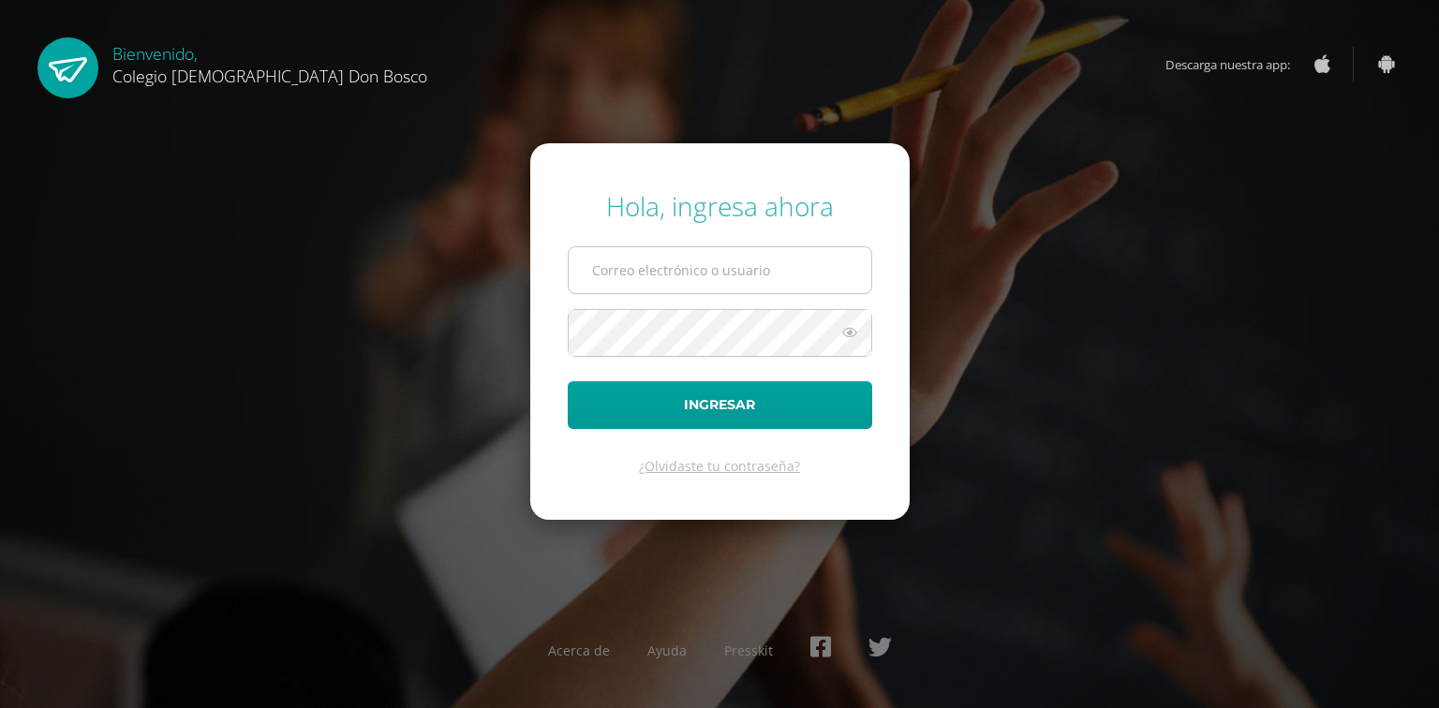
click at [621, 274] on input "text" at bounding box center [720, 270] width 303 height 46
type input "ismael_garcia@donbosco.edu.gt"
click at [568, 381] on button "Ingresar" at bounding box center [720, 405] width 304 height 48
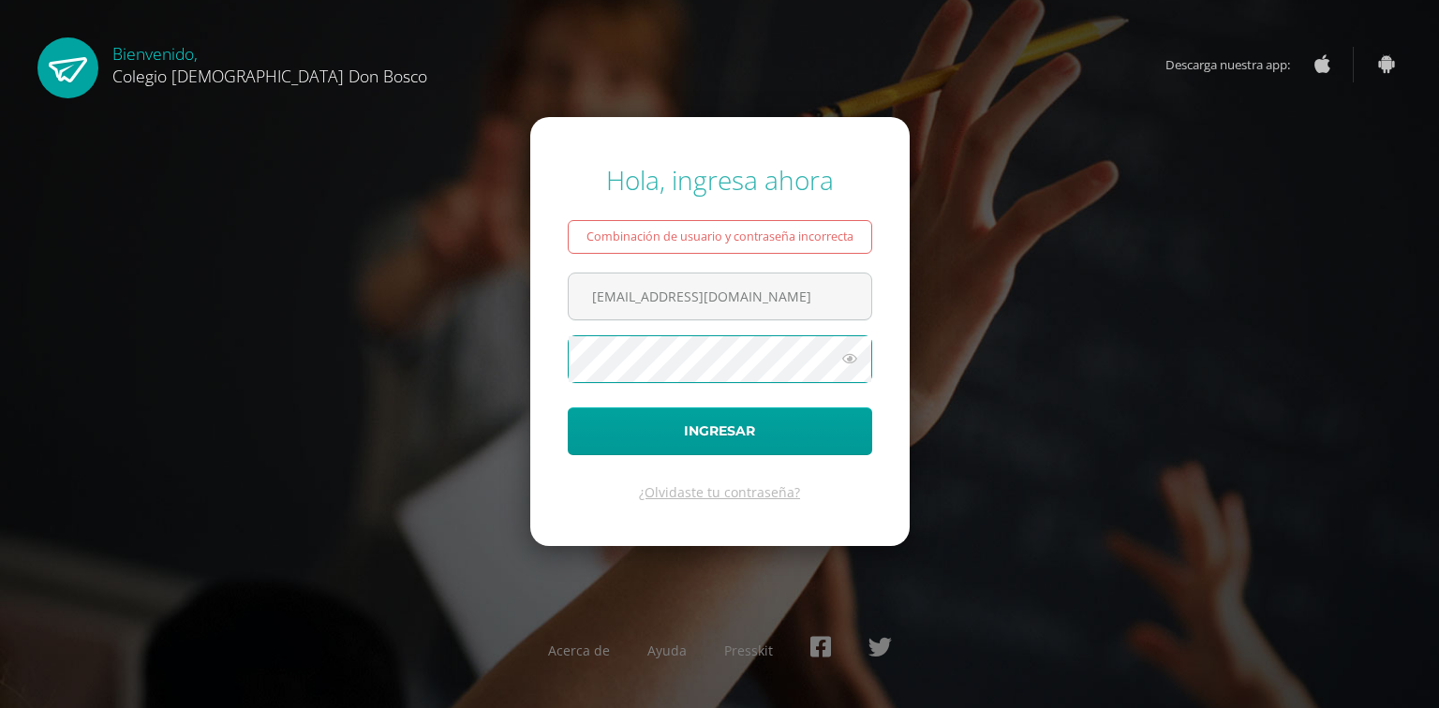
click at [568, 407] on button "Ingresar" at bounding box center [720, 431] width 304 height 48
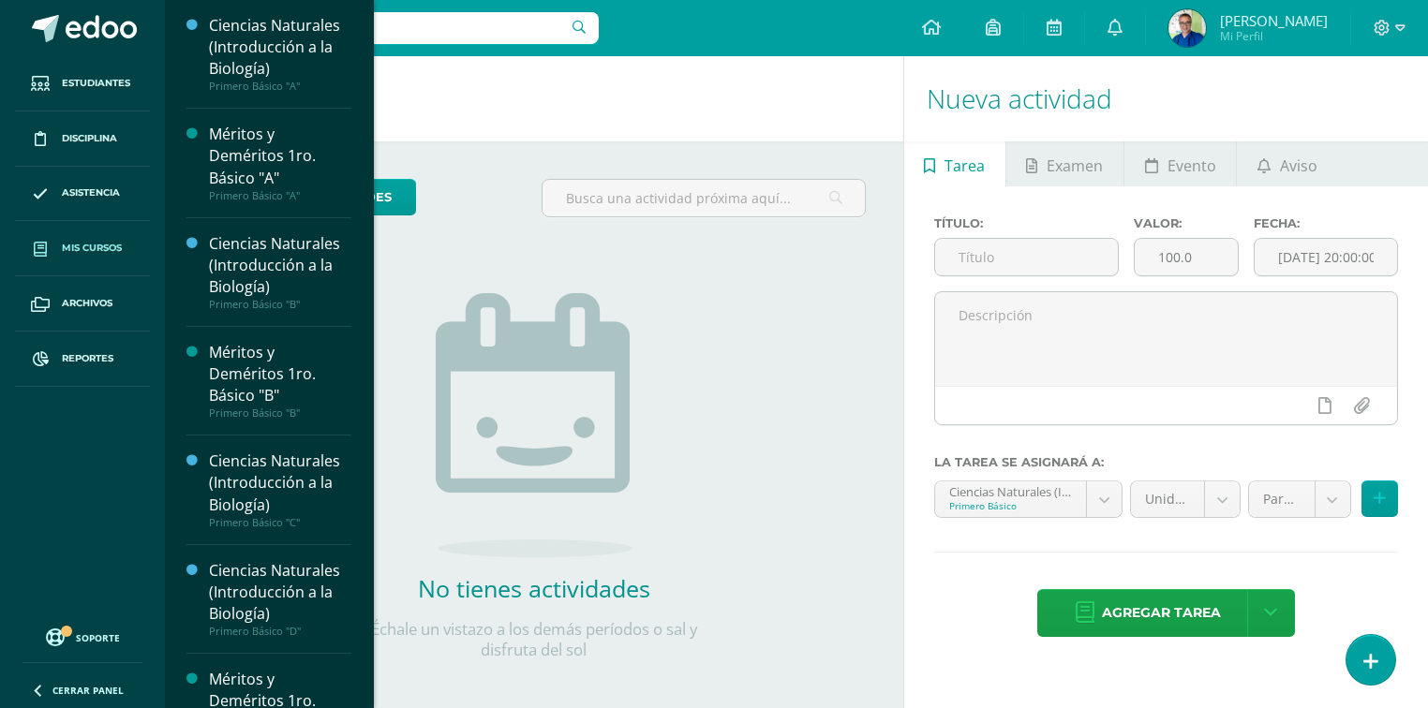
click at [110, 244] on span "Mis cursos" at bounding box center [92, 248] width 60 height 15
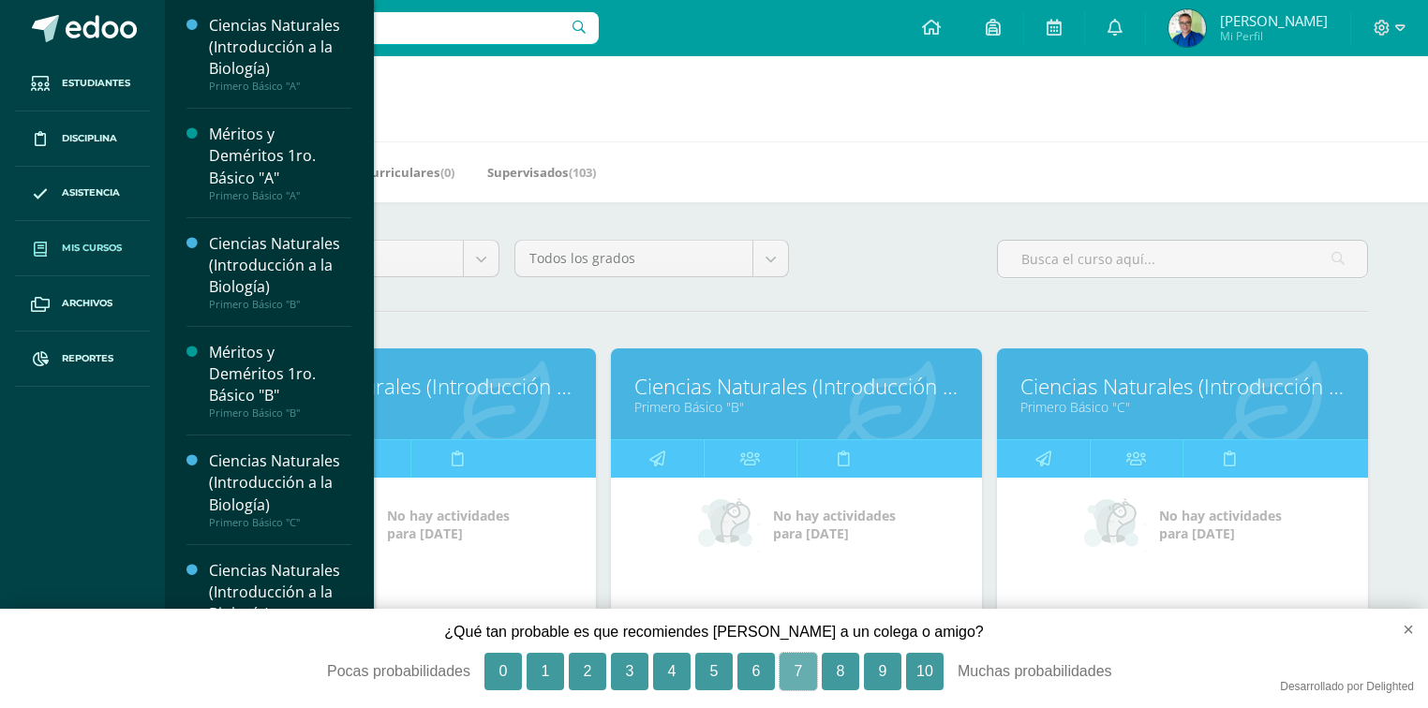
click at [798, 673] on button "7" at bounding box center [797, 671] width 37 height 37
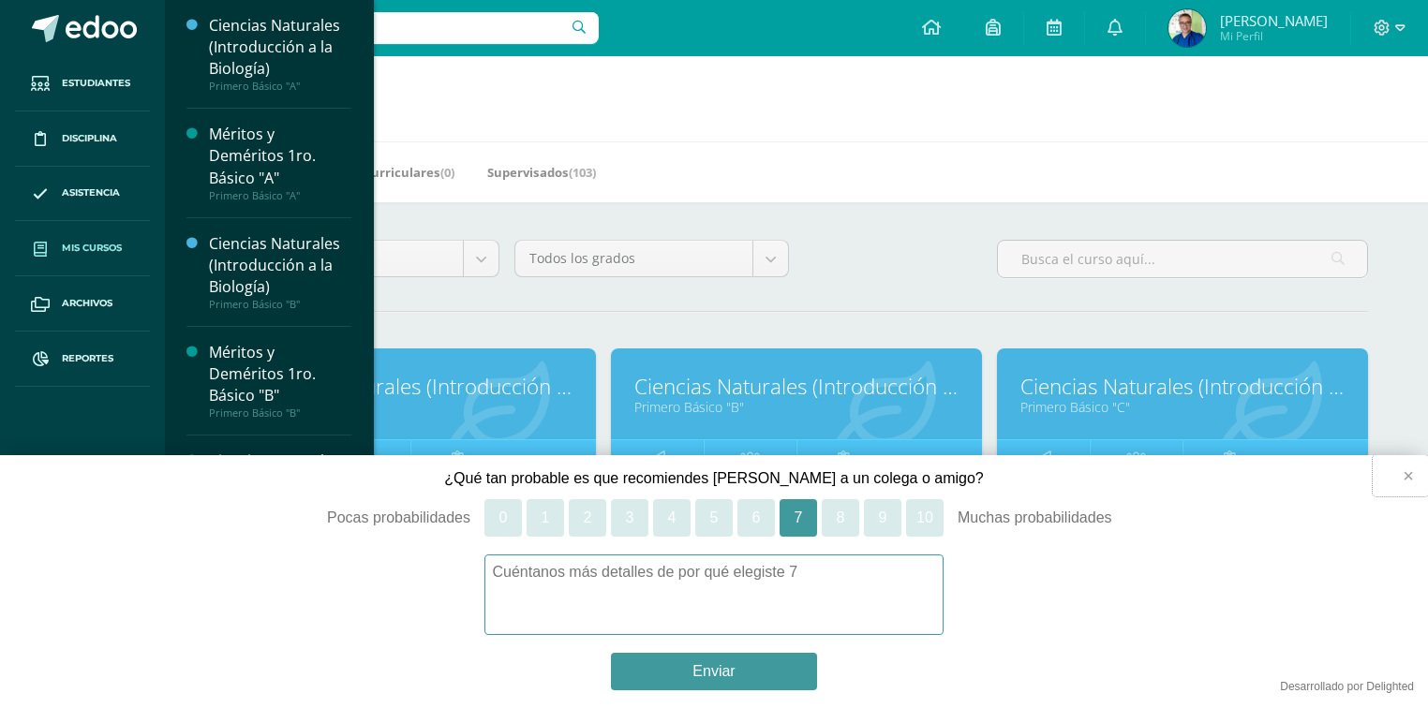
click at [1409, 475] on button "×" at bounding box center [1399, 475] width 55 height 41
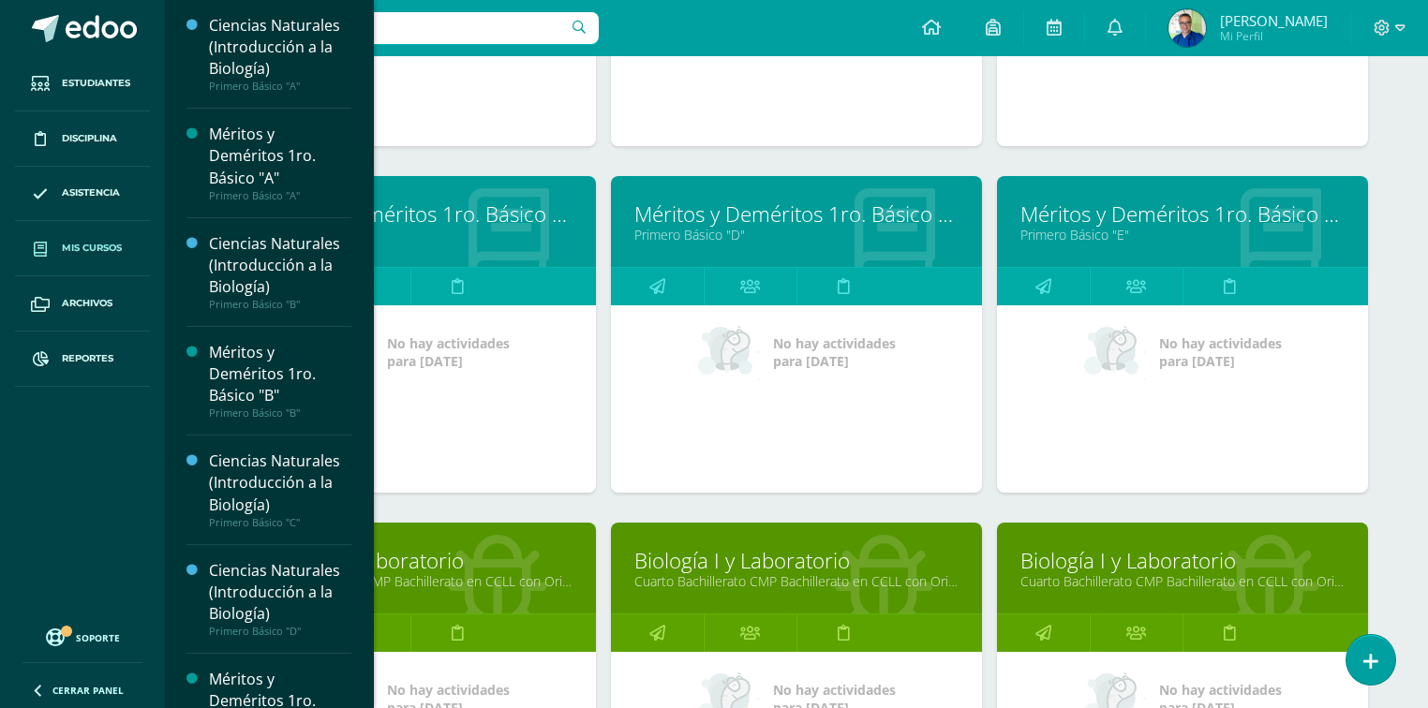
scroll to position [824, 0]
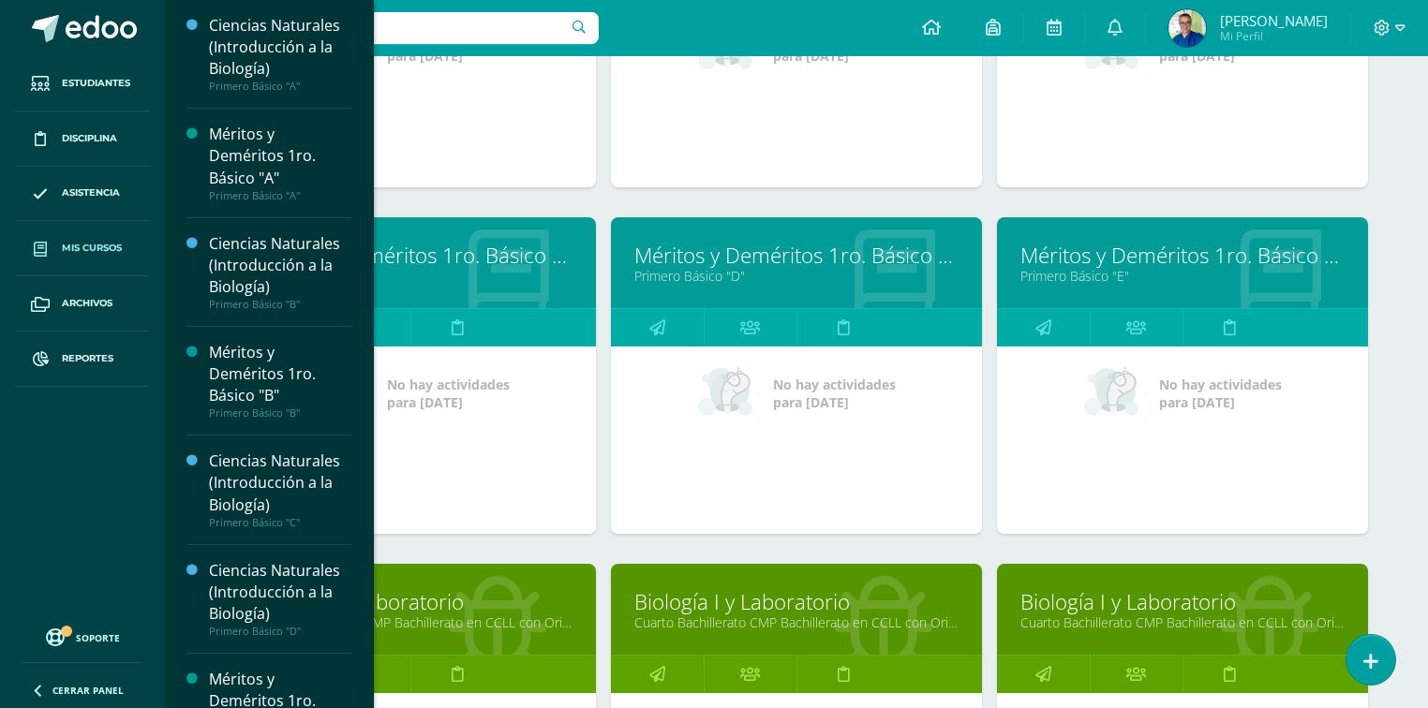
click at [704, 261] on link "Méritos y Deméritos 1ro. Básico "D"" at bounding box center [796, 255] width 324 height 29
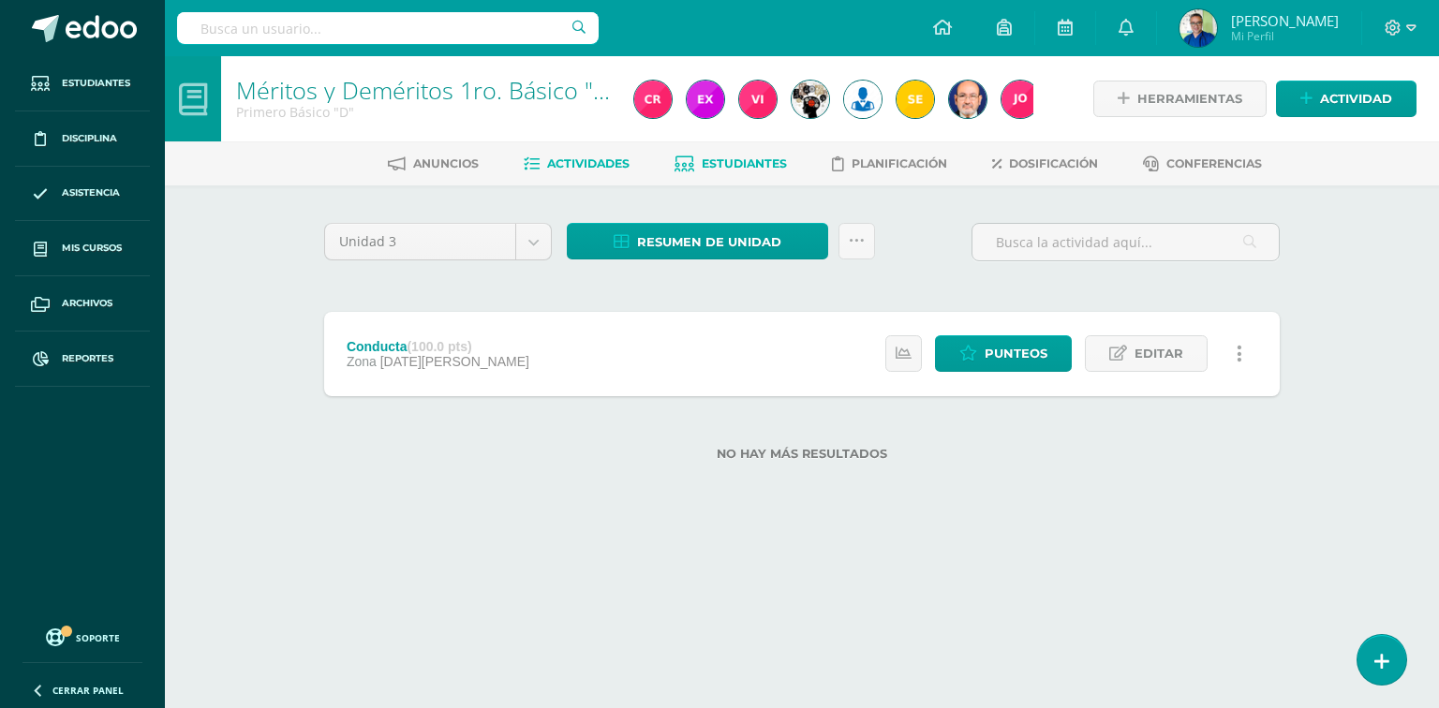
click at [729, 162] on span "Estudiantes" at bounding box center [744, 163] width 85 height 14
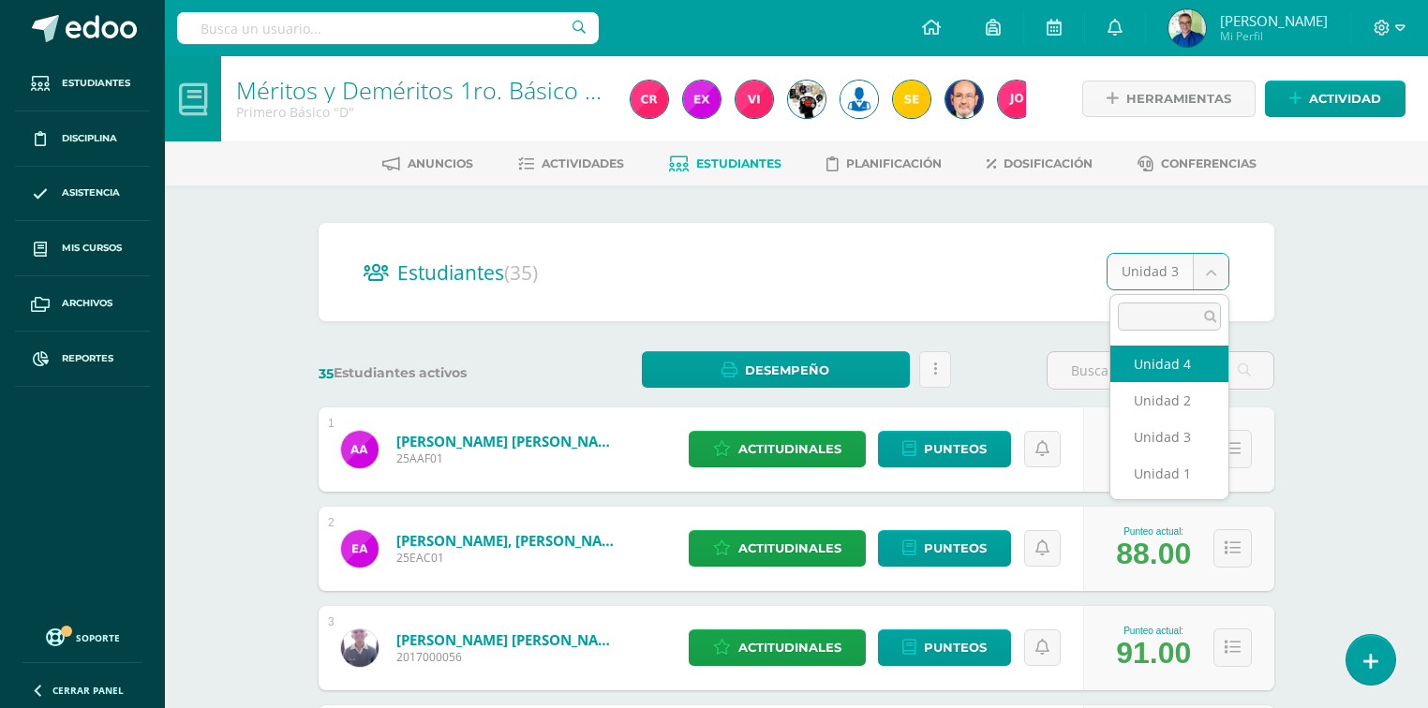
select select "/dashboard/teacher/section/3853/students/?unit=148875"
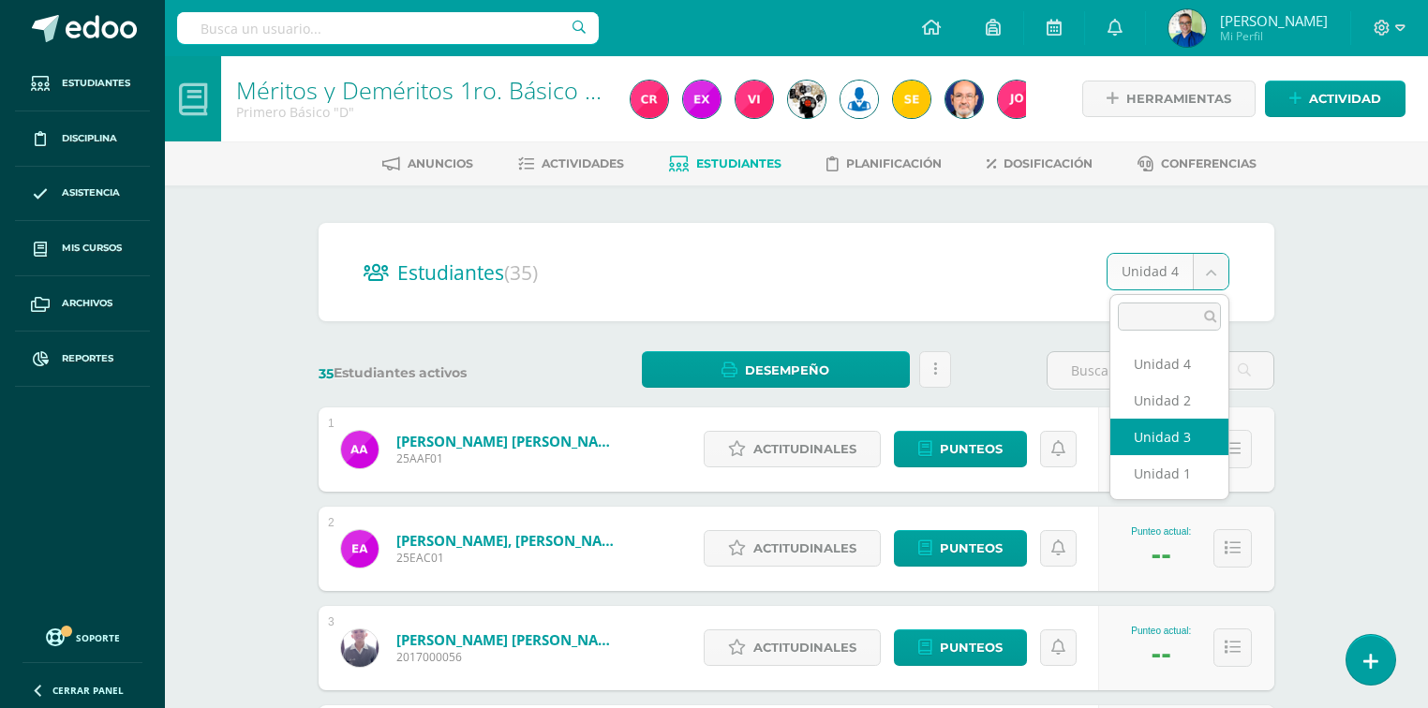
select select "/dashboard/teacher/section/3853/students/?unit=148874"
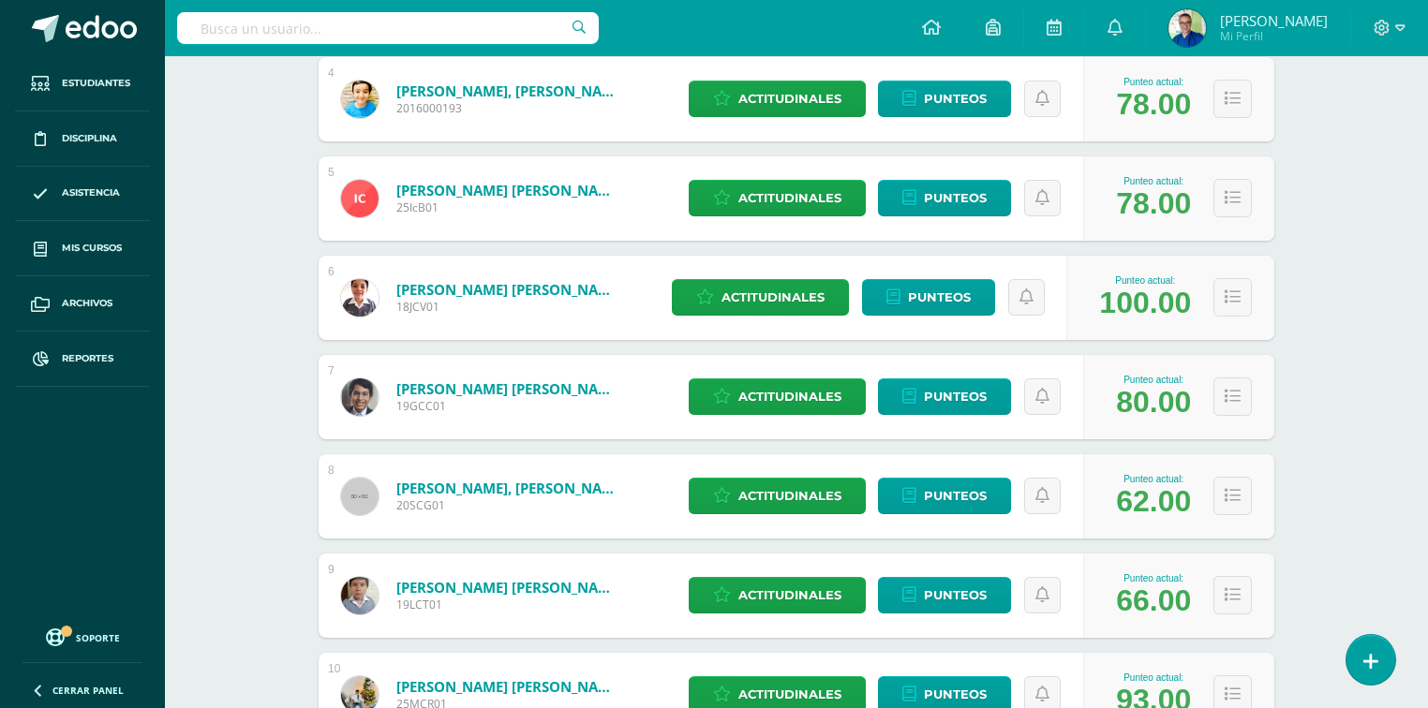
scroll to position [674, 0]
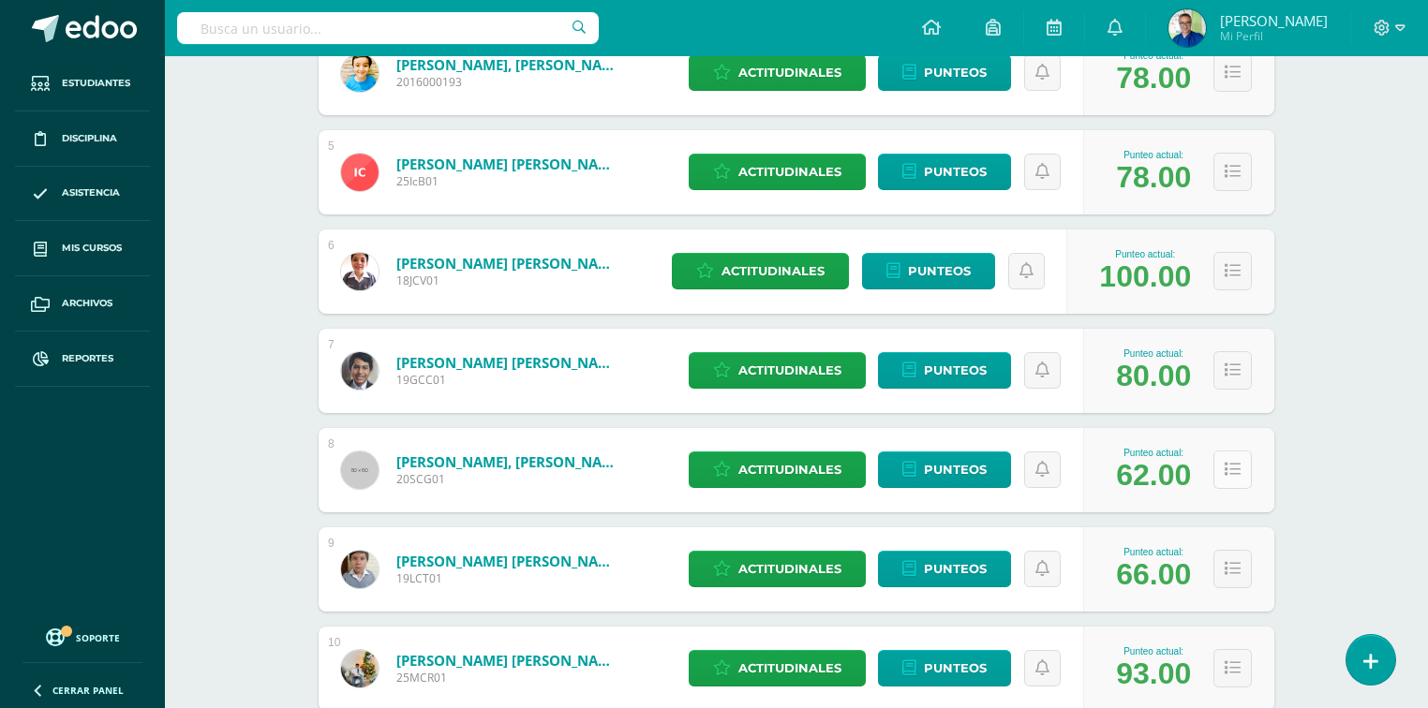
click at [1226, 477] on icon at bounding box center [1232, 470] width 16 height 16
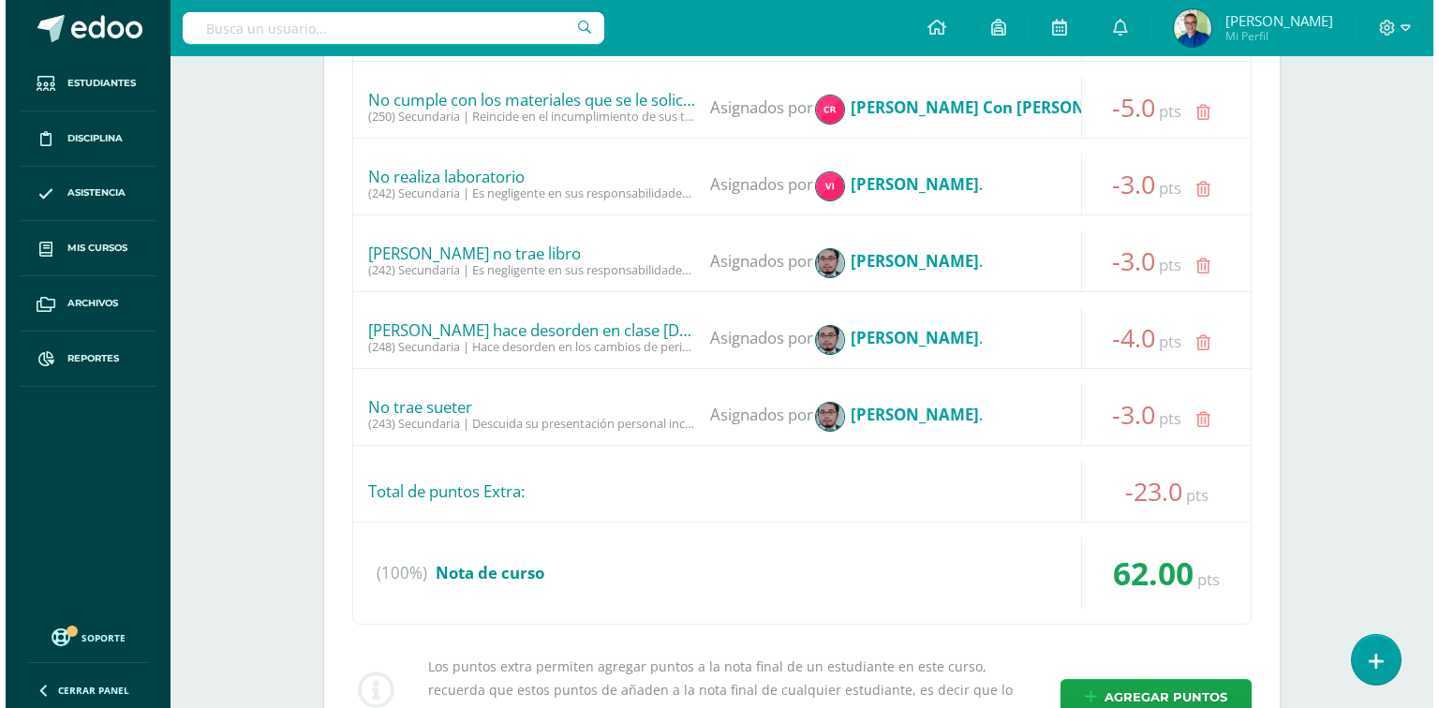
scroll to position [1799, 0]
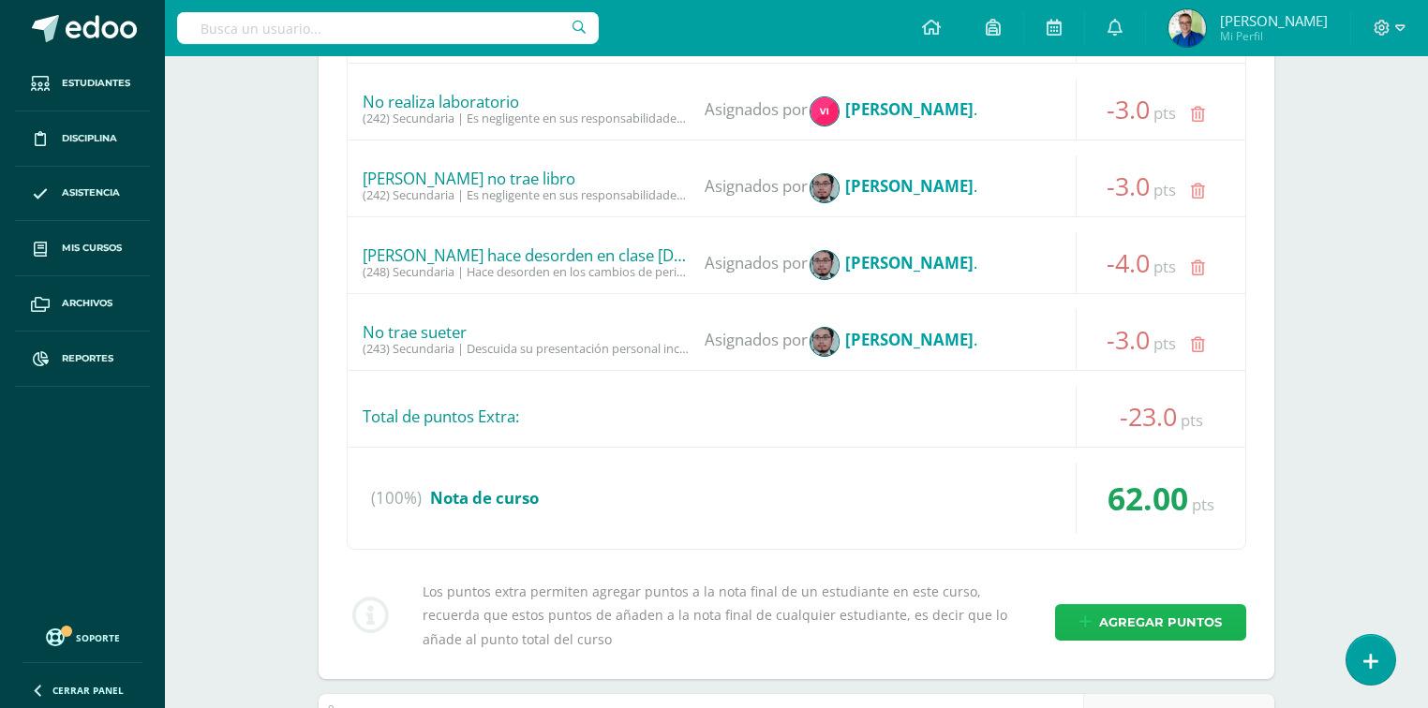
click at [1177, 615] on span "Agregar puntos" at bounding box center [1160, 622] width 123 height 35
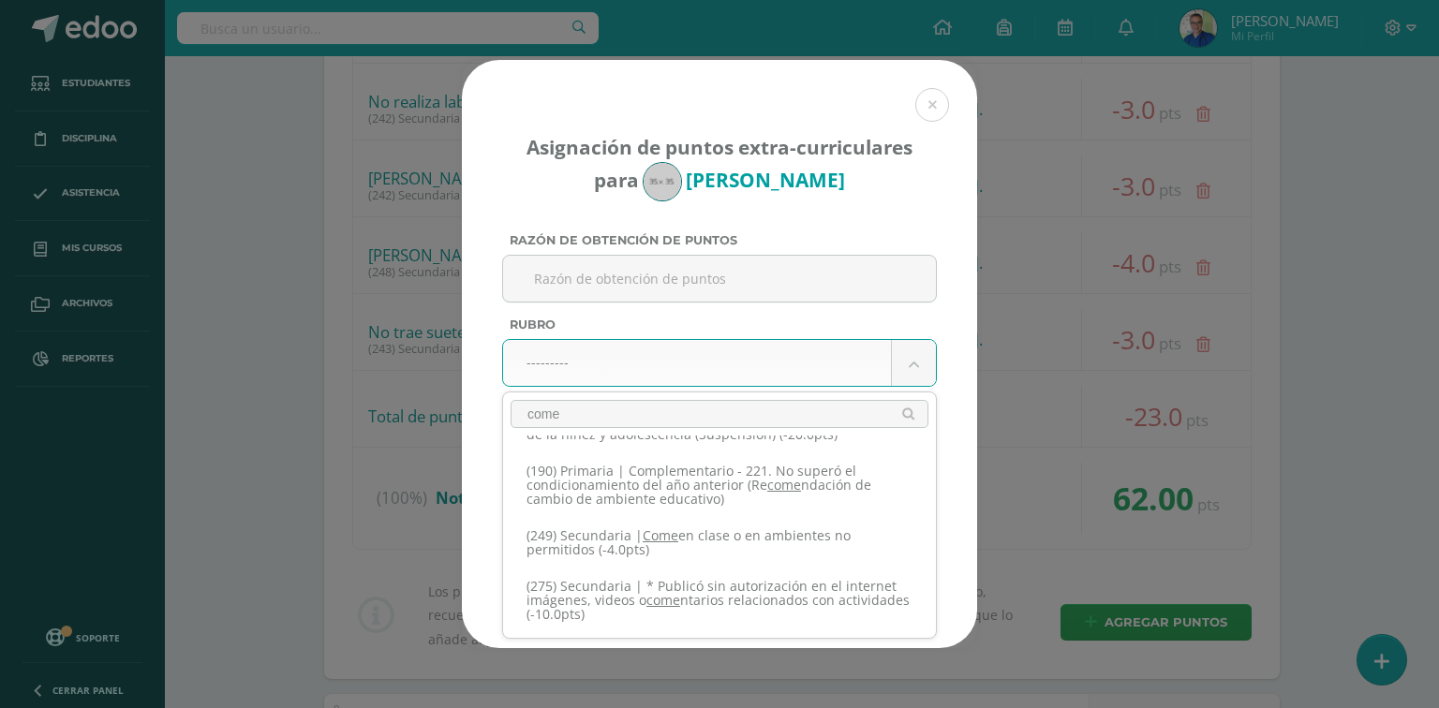
scroll to position [591, 0]
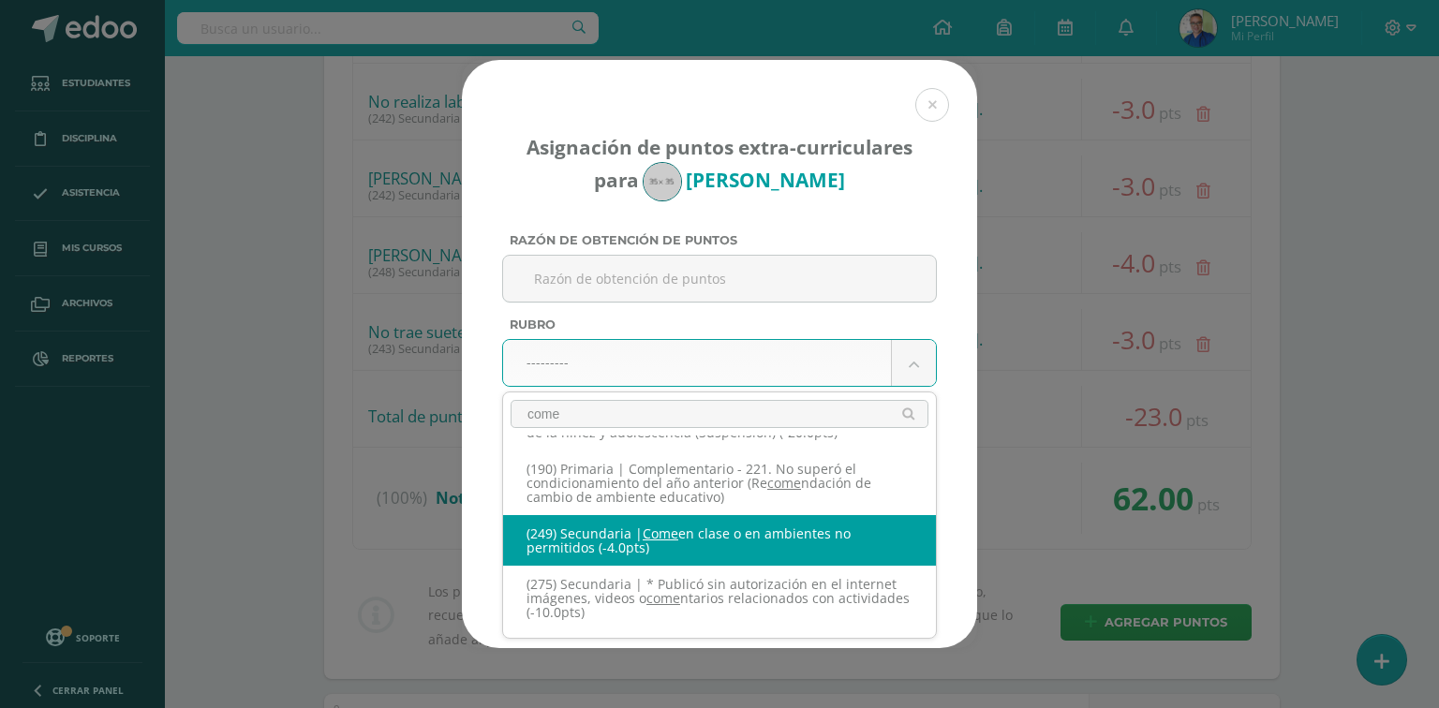
type input "come"
select select "281"
type input "-4"
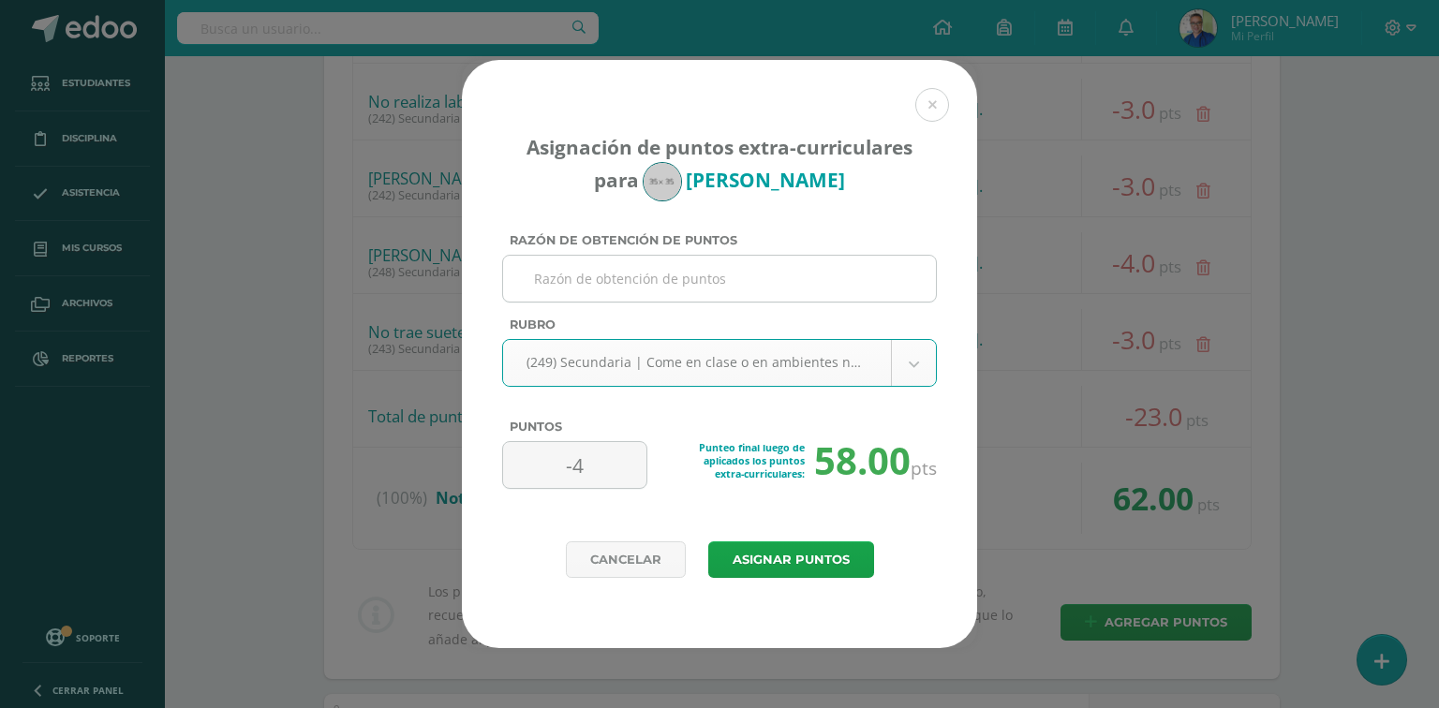
click at [694, 277] on input "Razón de obtención de puntos" at bounding box center [720, 279] width 418 height 46
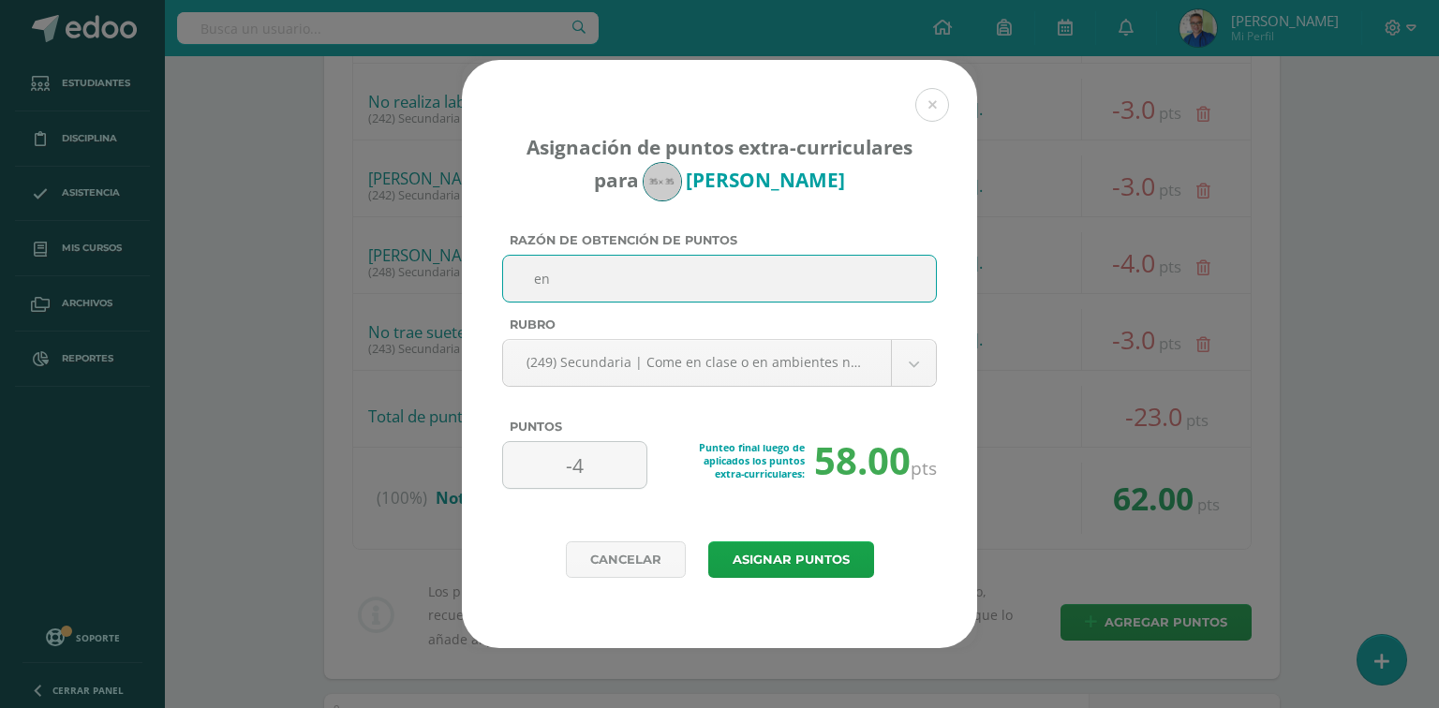
type input "e"
type input "ENTRA COMIENDO SOPA INSTANTANEA AL SALON DE CLASE"
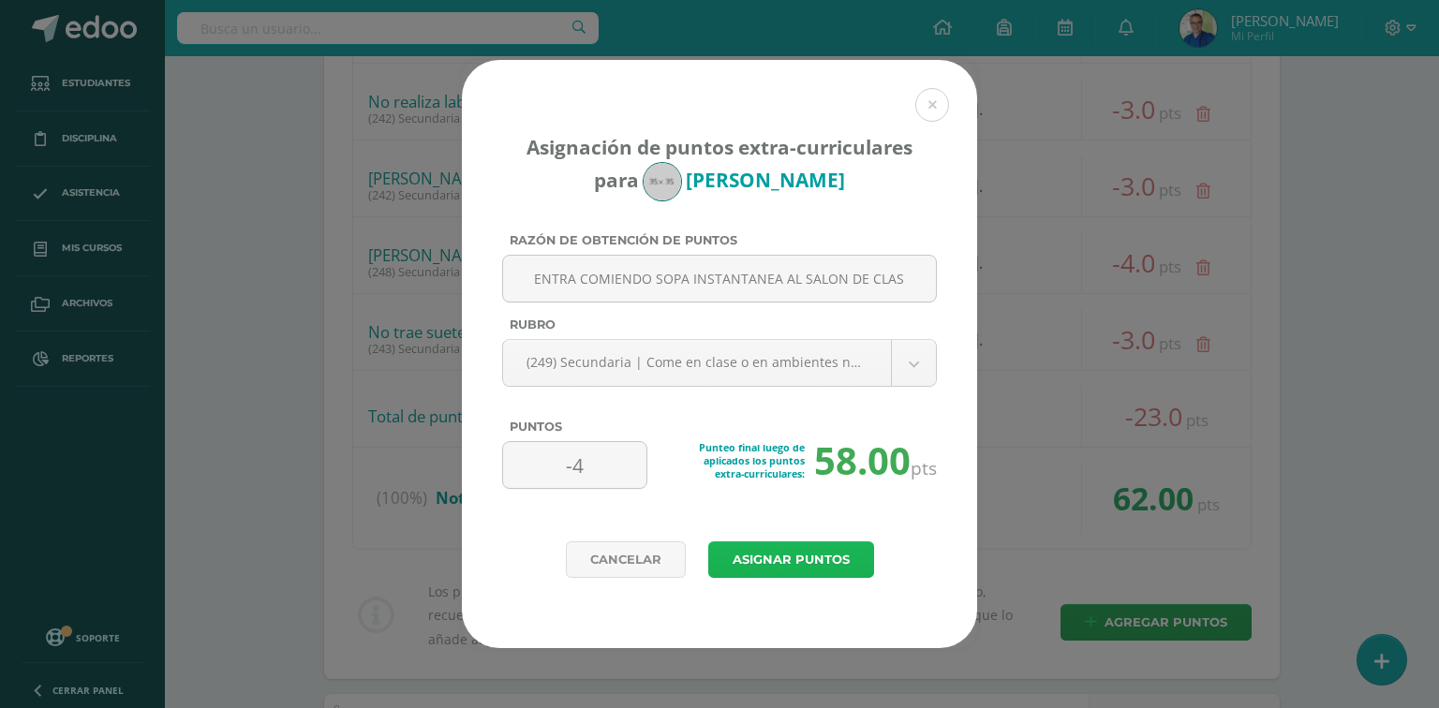
click at [783, 563] on button "Asignar puntos" at bounding box center [791, 559] width 166 height 37
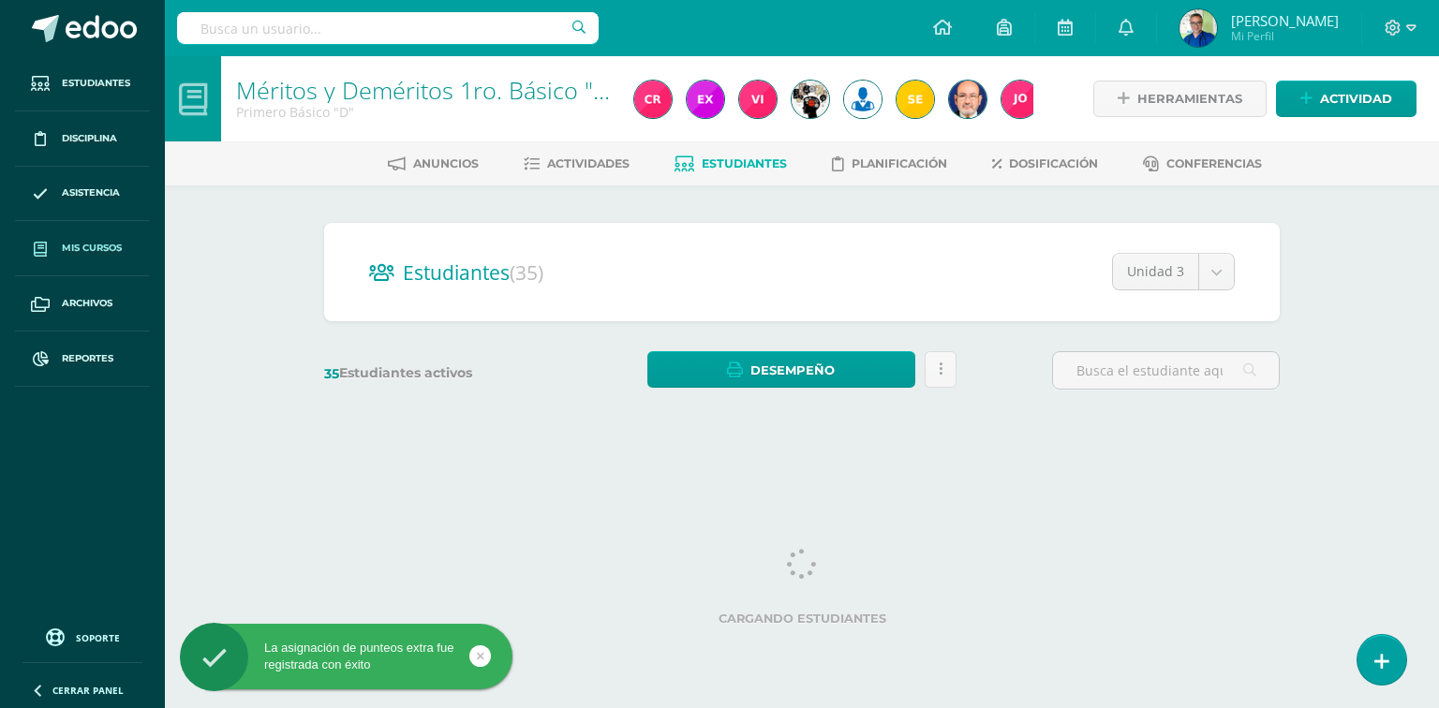
click at [104, 244] on span "Mis cursos" at bounding box center [92, 248] width 60 height 15
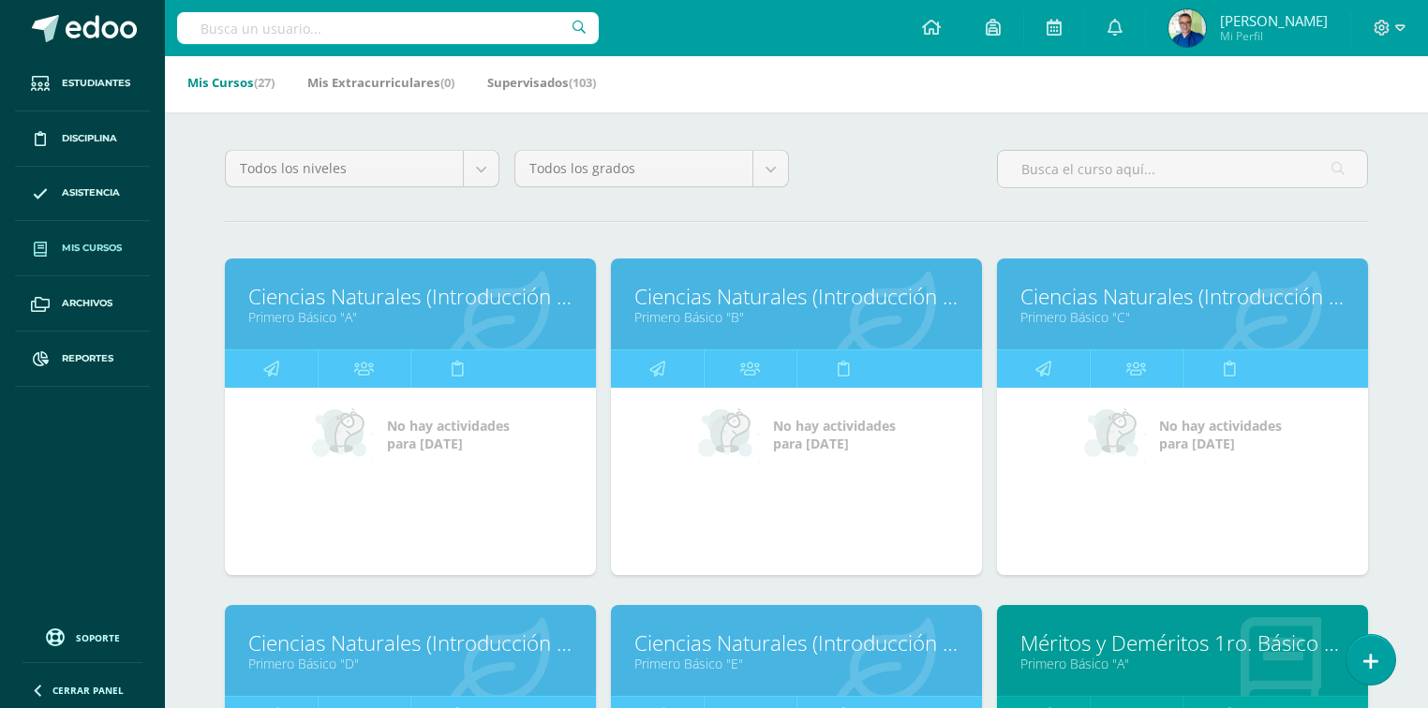
scroll to position [375, 0]
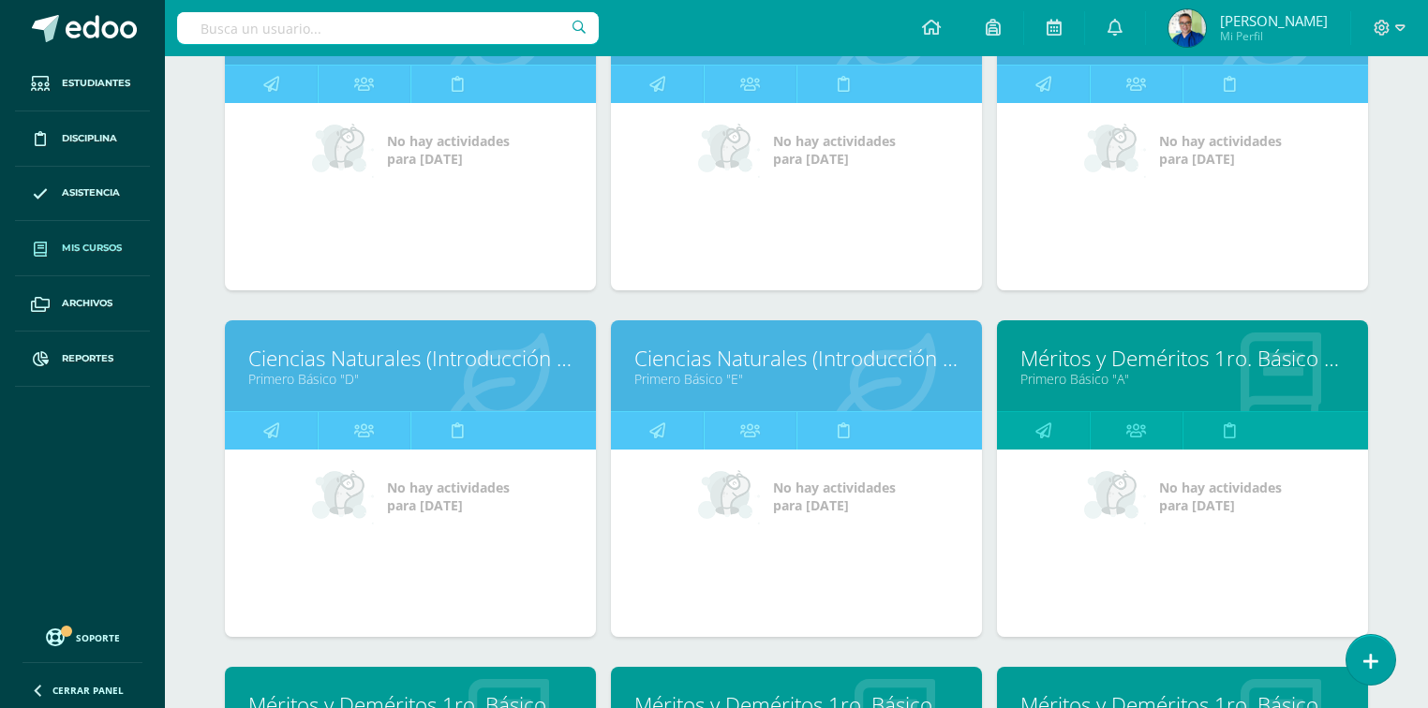
click at [411, 355] on link "Ciencias Naturales (Introducción a la Biología)" at bounding box center [410, 358] width 324 height 29
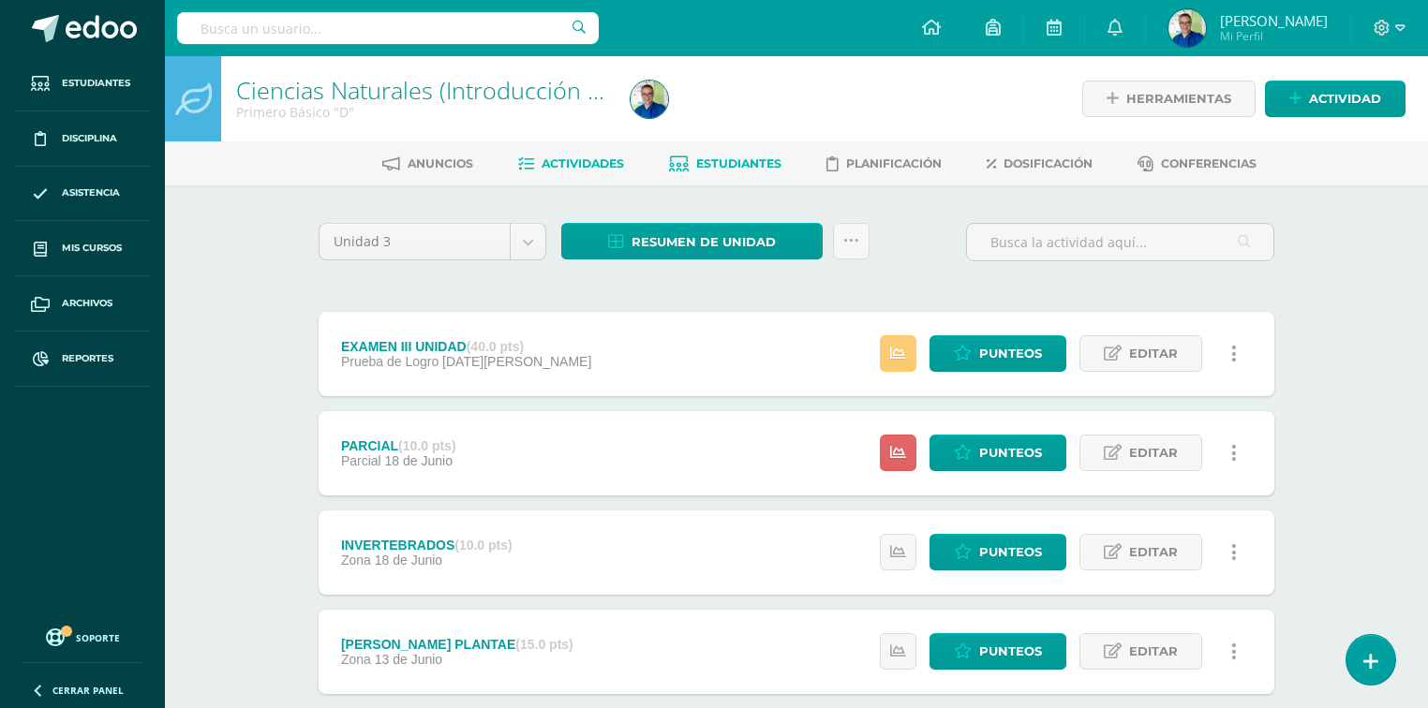
click at [742, 156] on span "Estudiantes" at bounding box center [738, 163] width 85 height 14
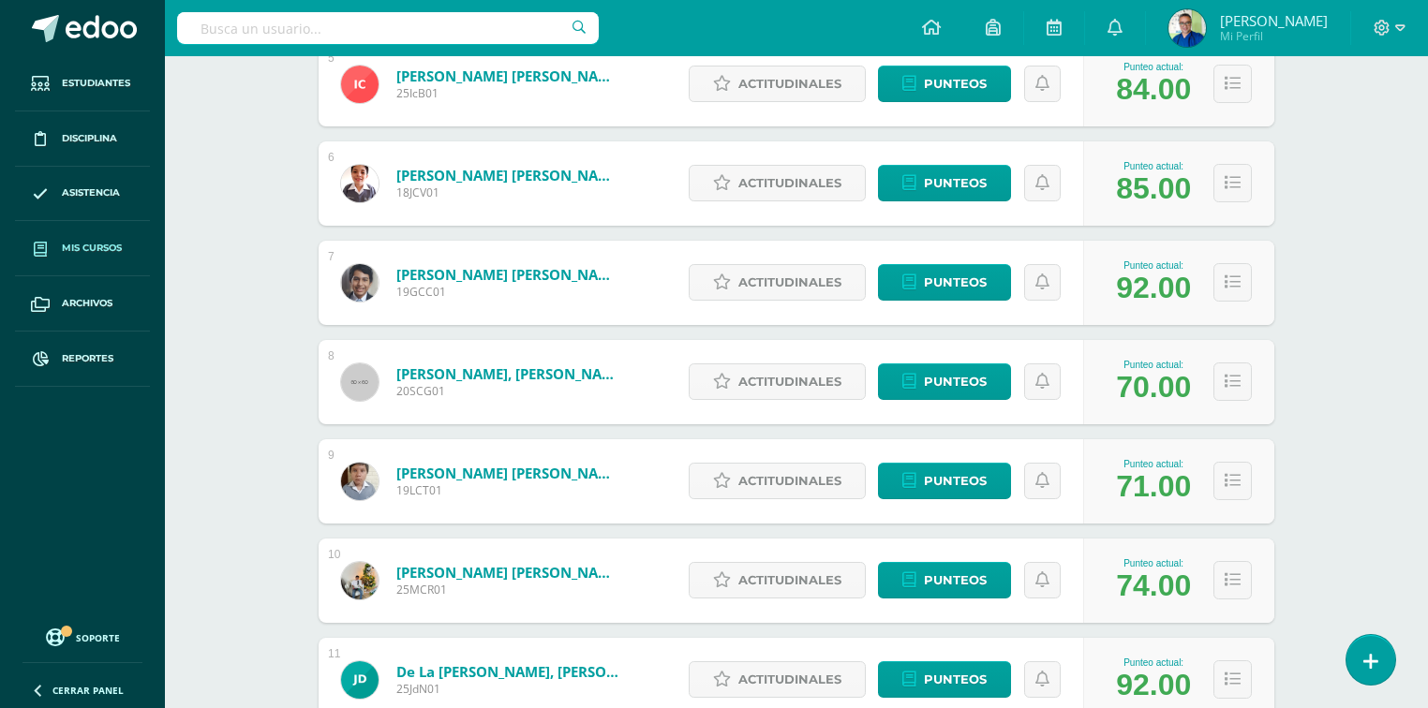
scroll to position [585, 0]
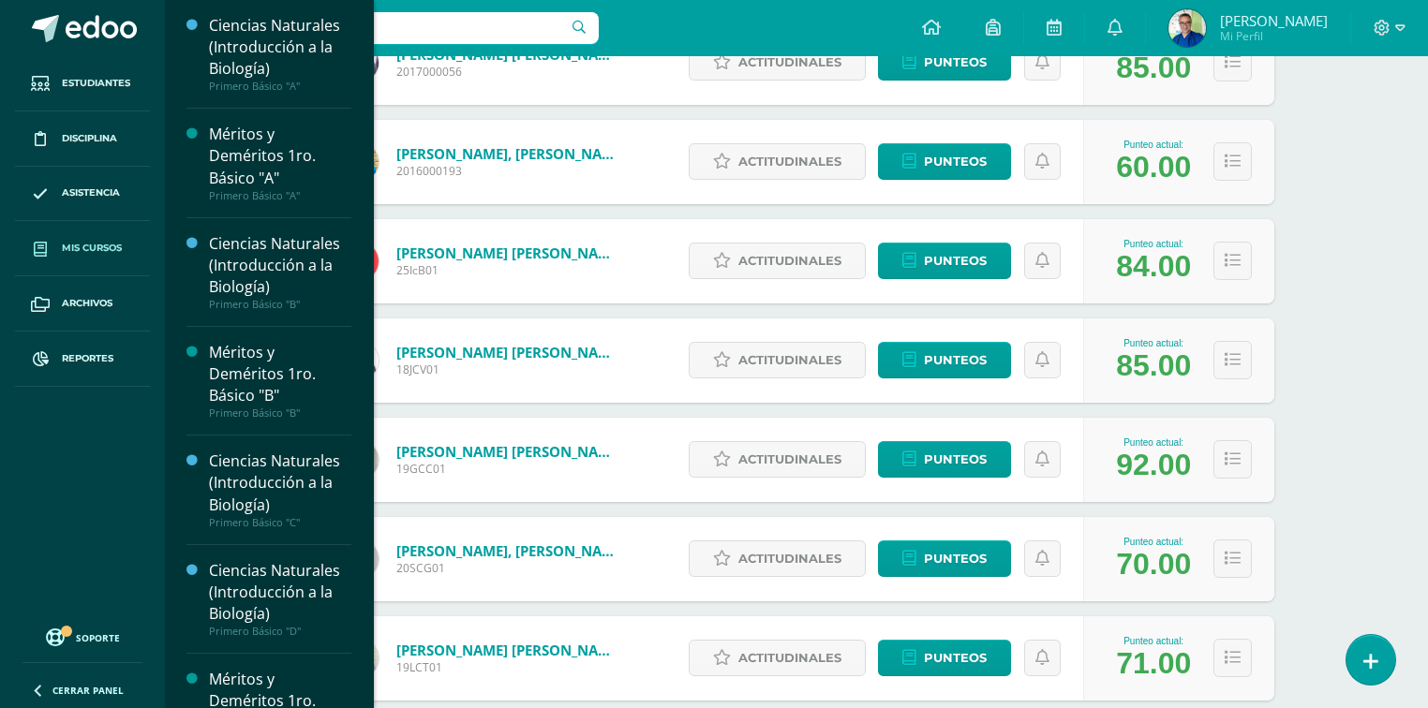
click at [70, 247] on span "Mis cursos" at bounding box center [92, 248] width 60 height 15
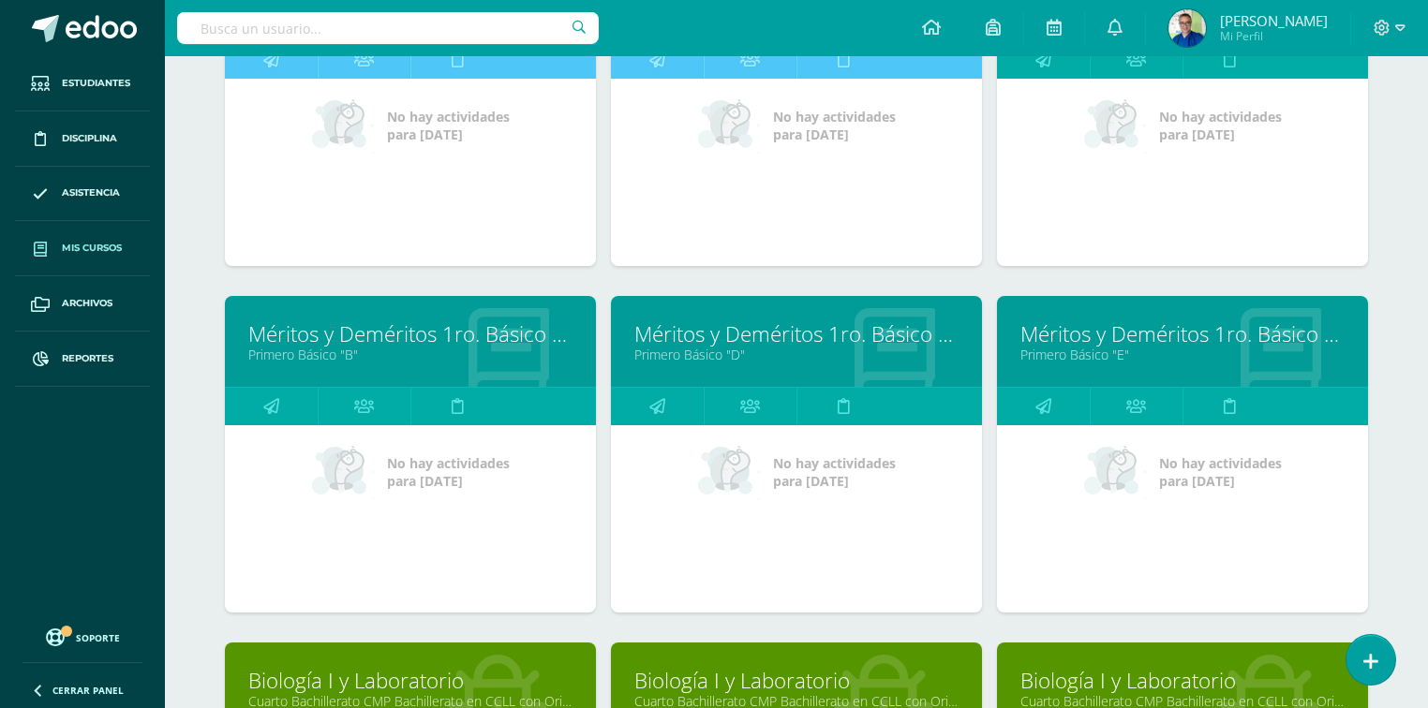
scroll to position [749, 0]
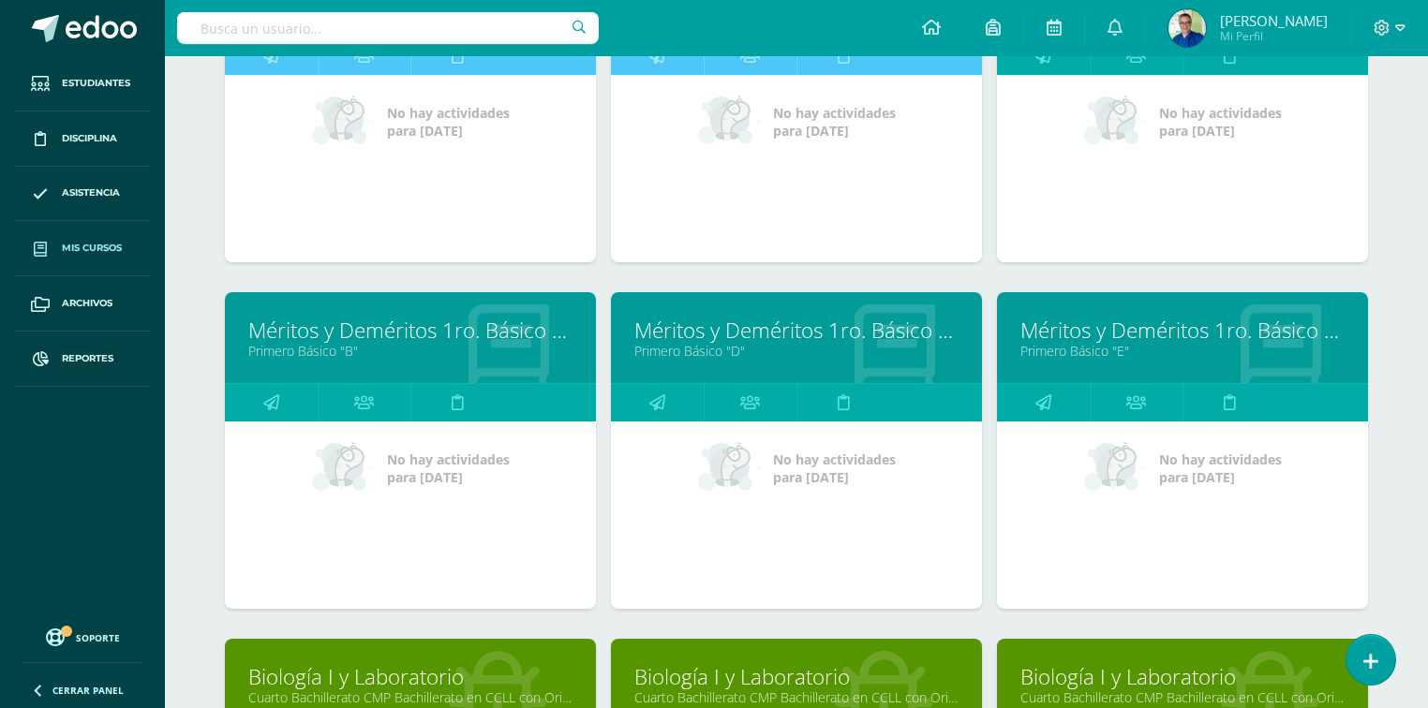
click at [738, 321] on link "Méritos y Deméritos 1ro. Básico "D"" at bounding box center [796, 330] width 324 height 29
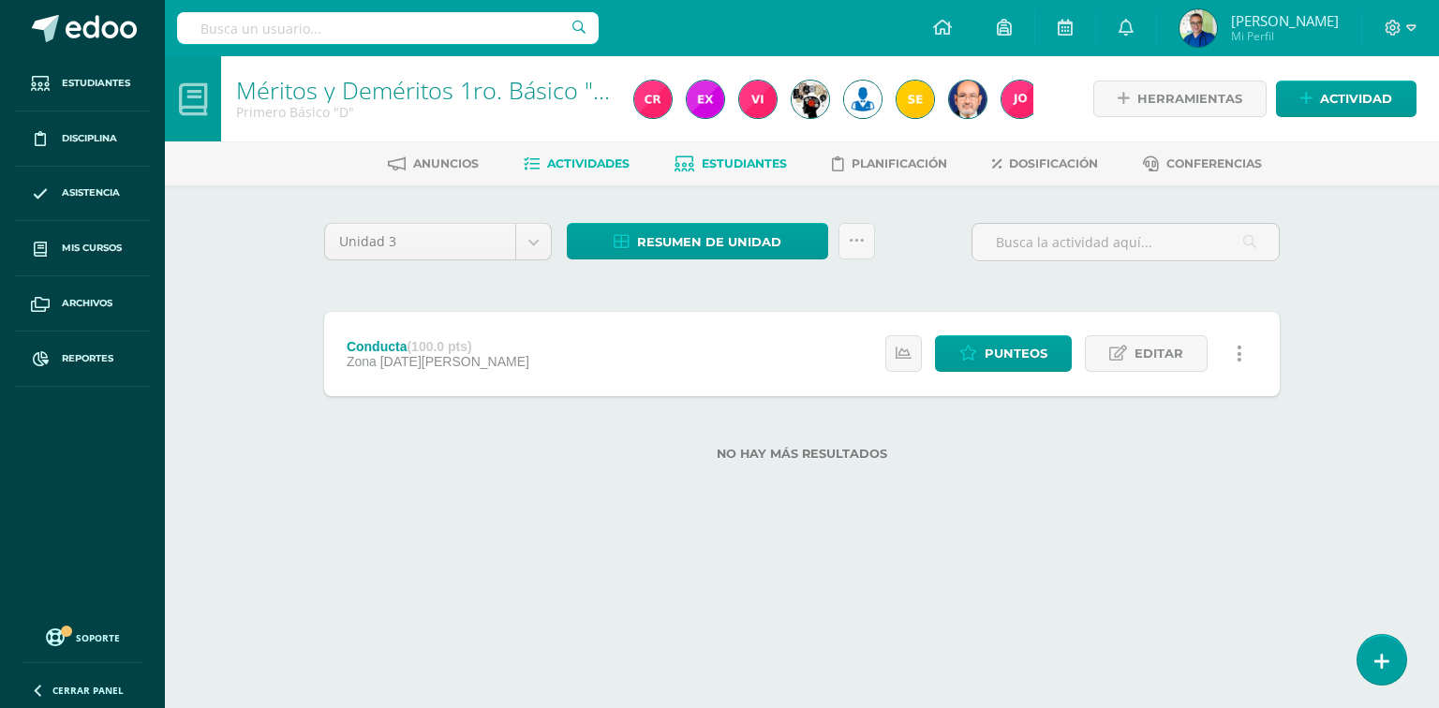
click at [734, 160] on span "Estudiantes" at bounding box center [744, 163] width 85 height 14
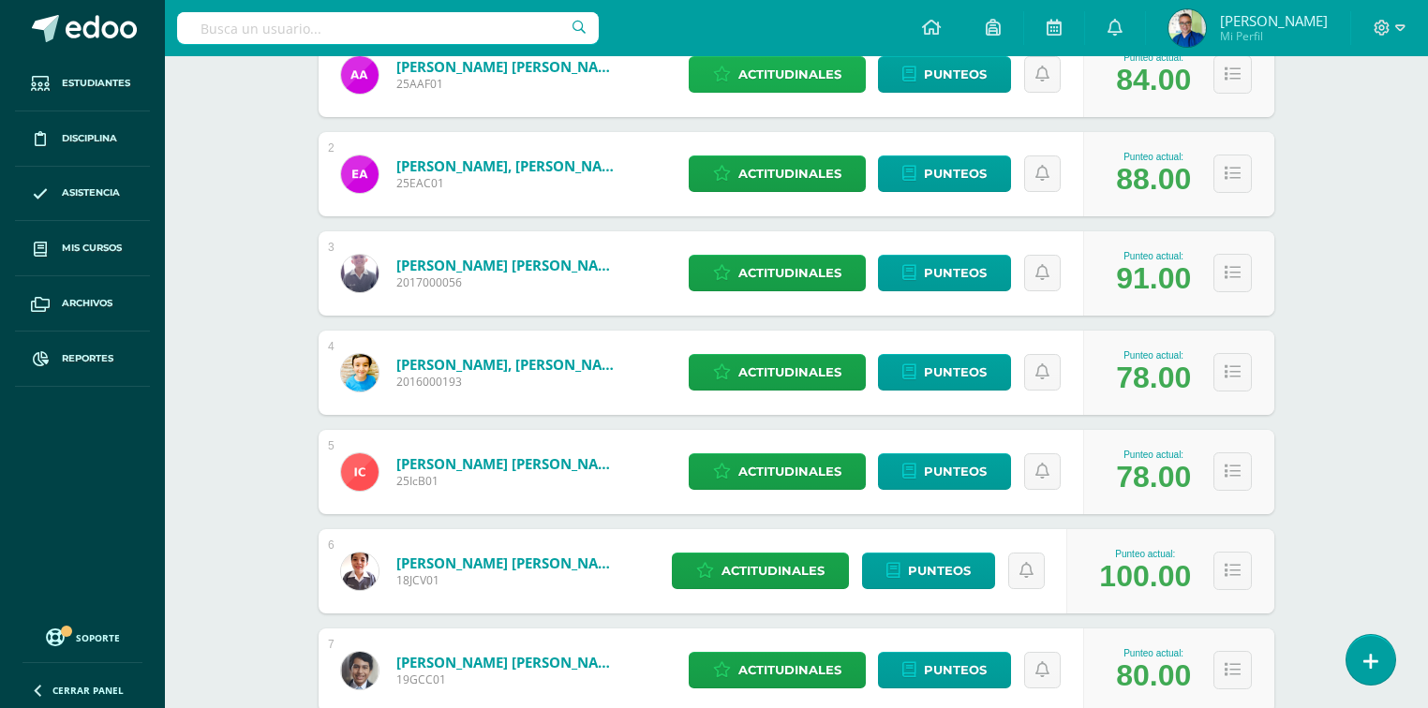
scroll to position [600, 0]
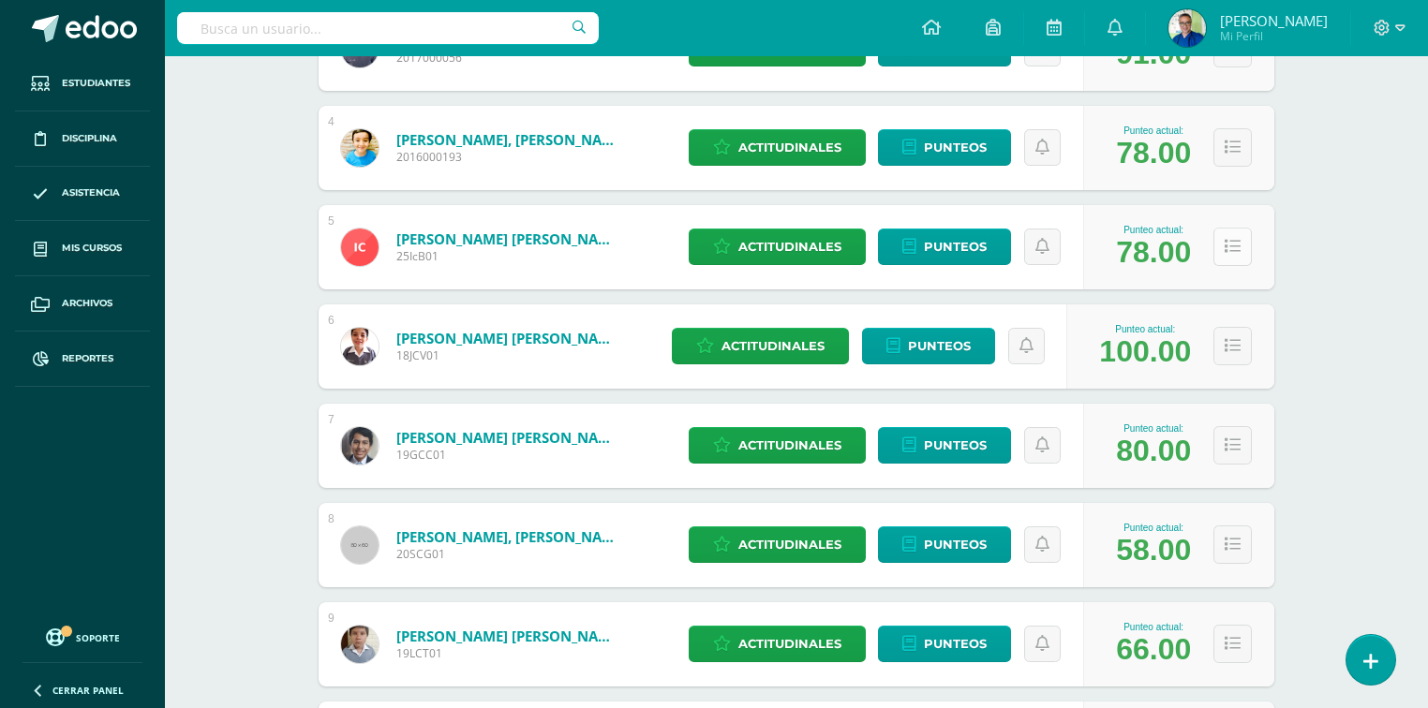
click at [1242, 247] on button at bounding box center [1232, 247] width 38 height 38
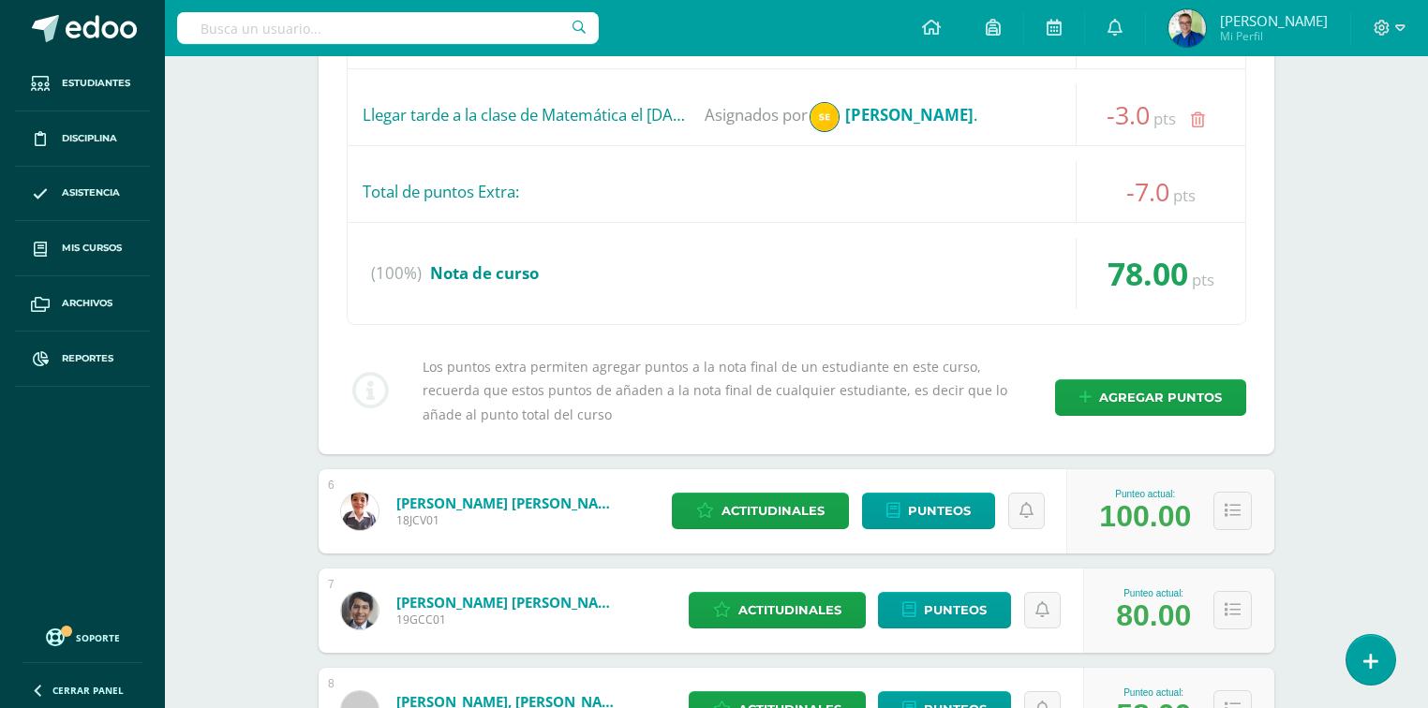
scroll to position [1349, 0]
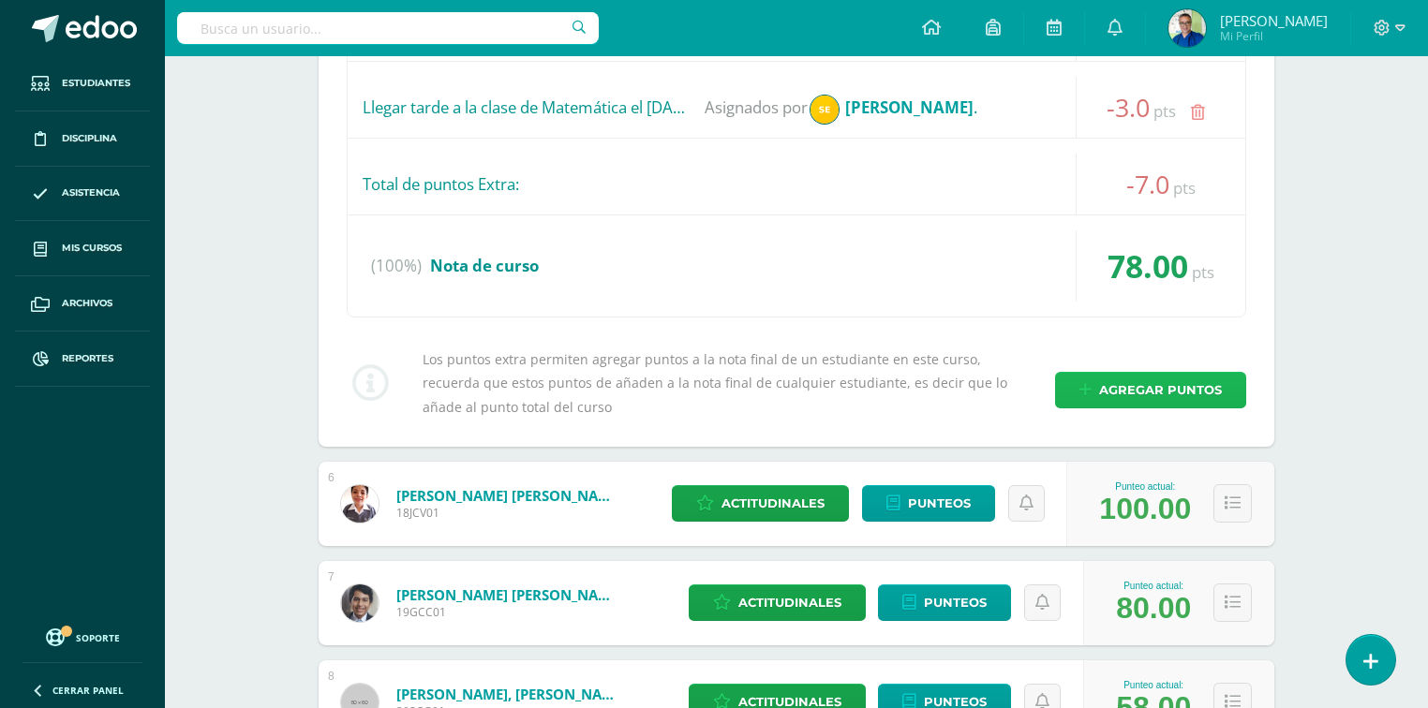
click at [1124, 383] on span "Agregar puntos" at bounding box center [1160, 390] width 123 height 35
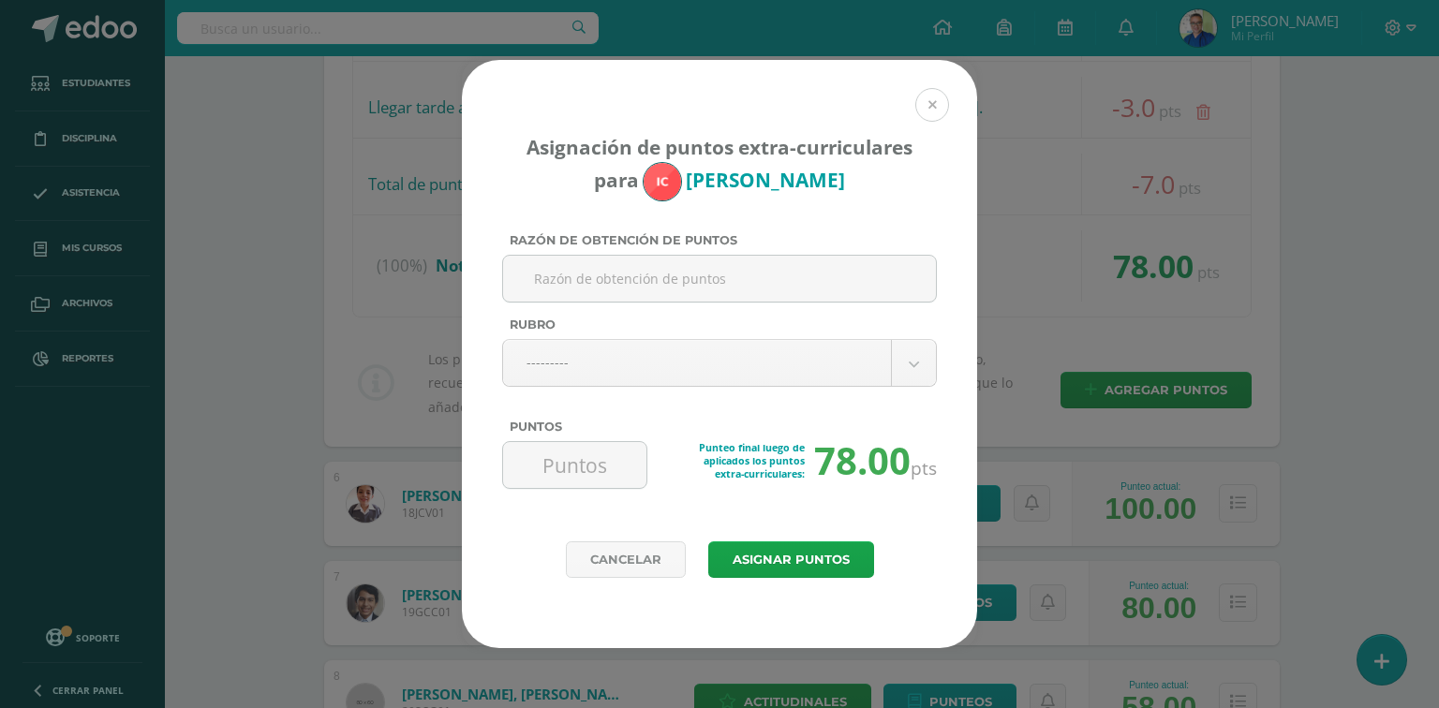
click at [933, 102] on button at bounding box center [932, 105] width 34 height 34
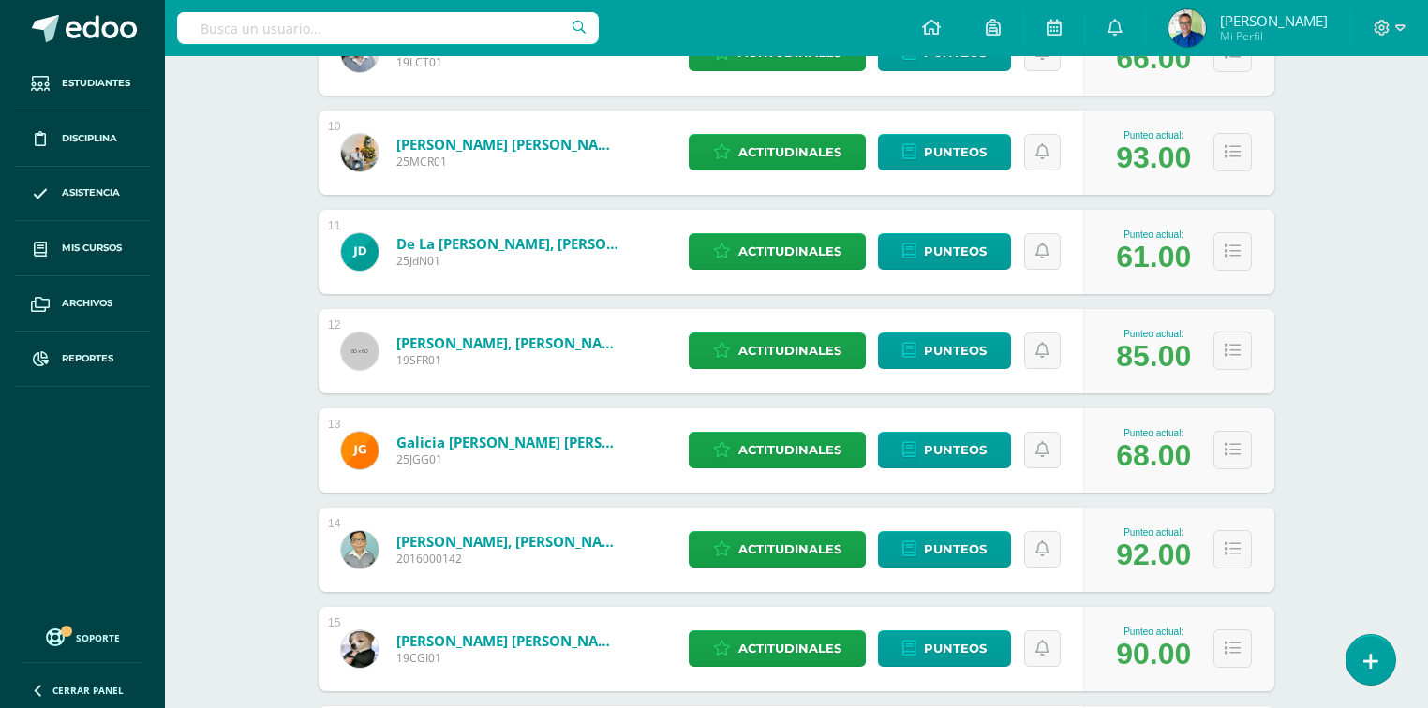
scroll to position [2098, 0]
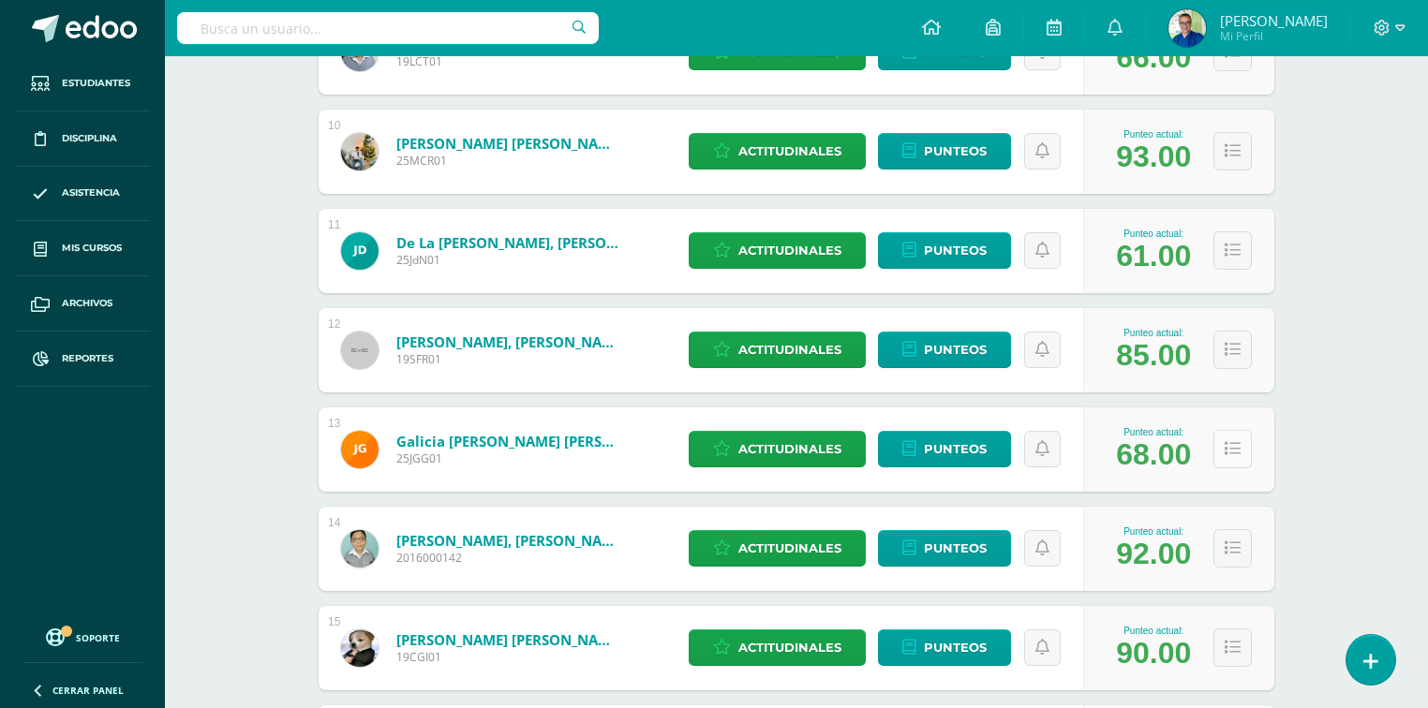
click at [1236, 453] on icon at bounding box center [1232, 449] width 16 height 16
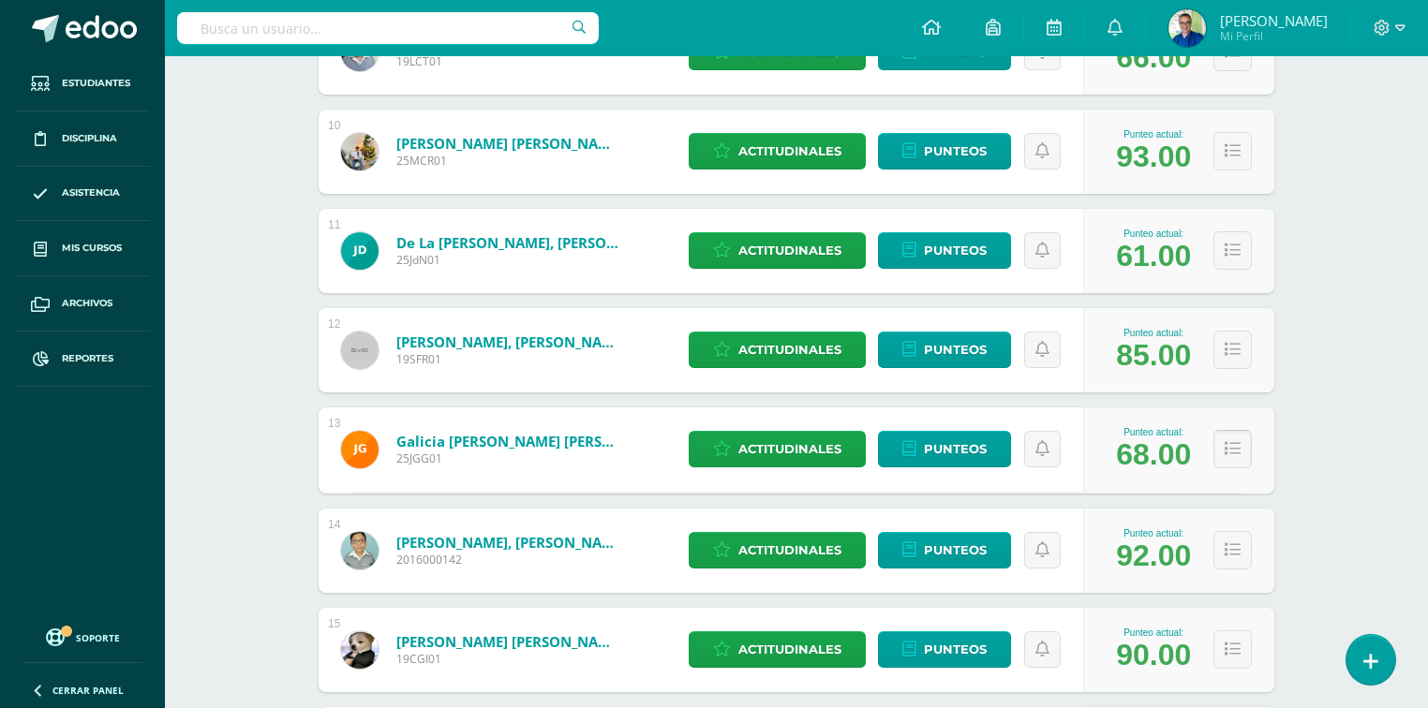
click at [1235, 449] on icon at bounding box center [1232, 449] width 16 height 16
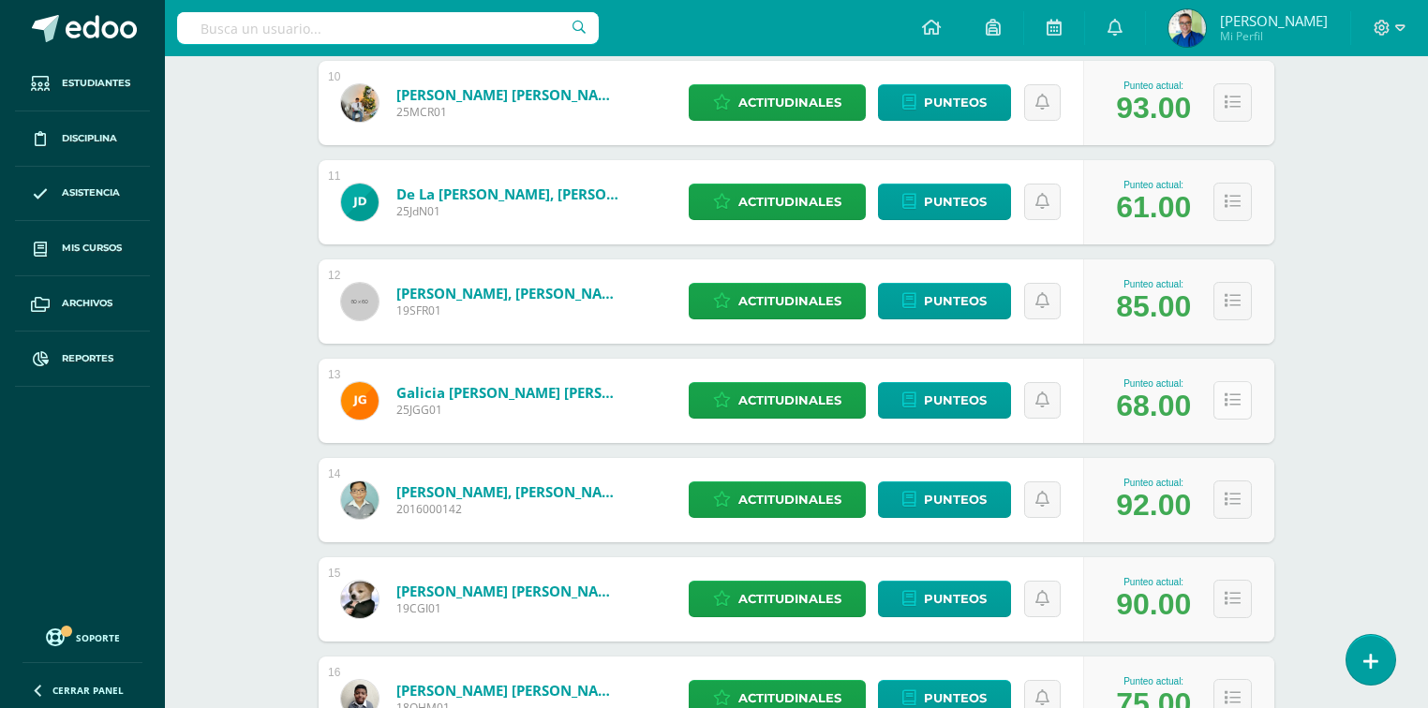
scroll to position [2173, 0]
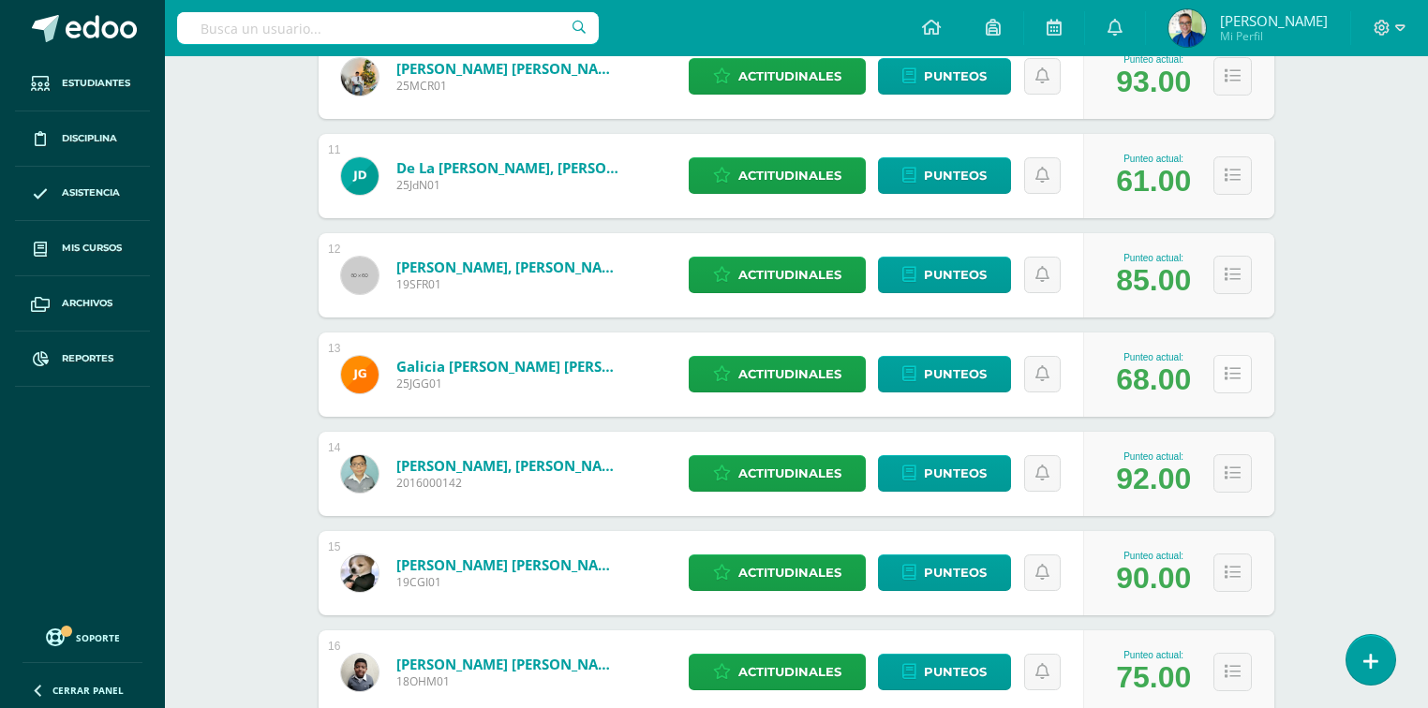
click at [1236, 375] on icon at bounding box center [1232, 374] width 16 height 16
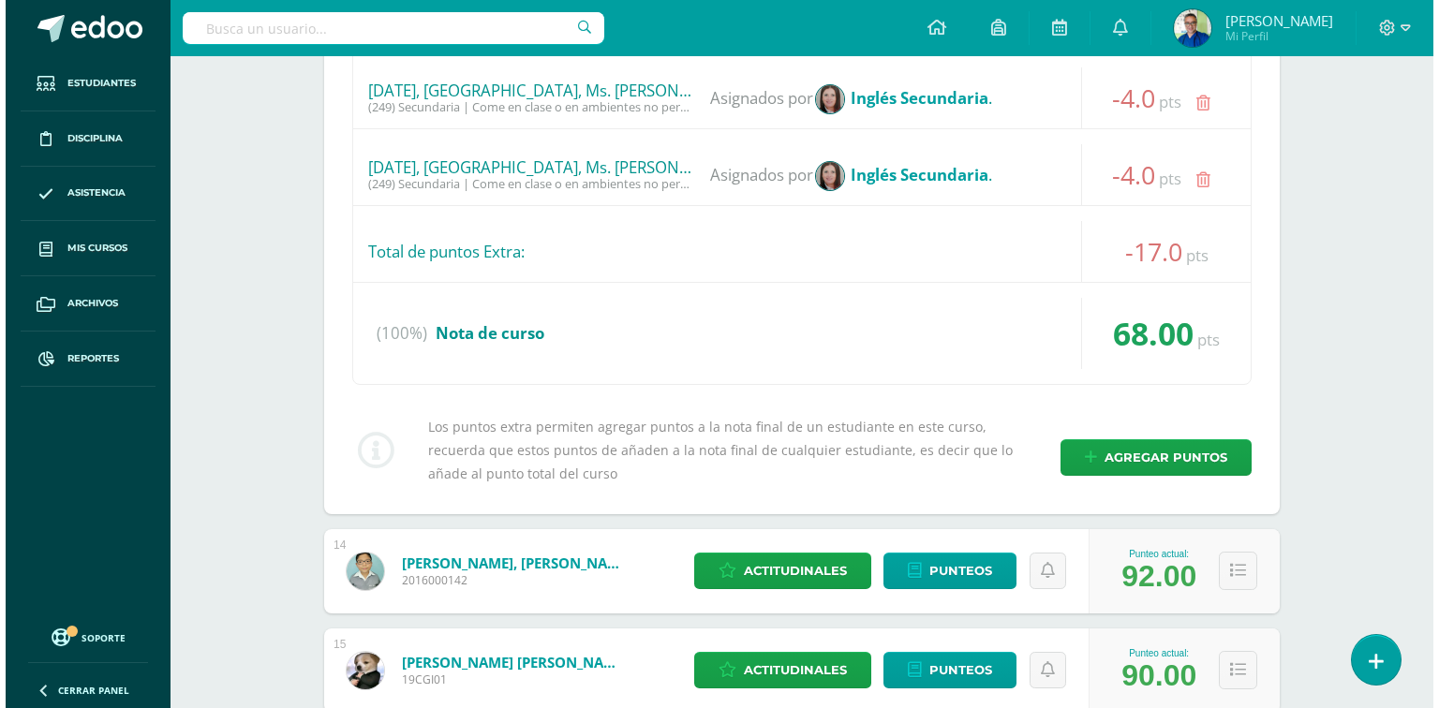
scroll to position [3372, 0]
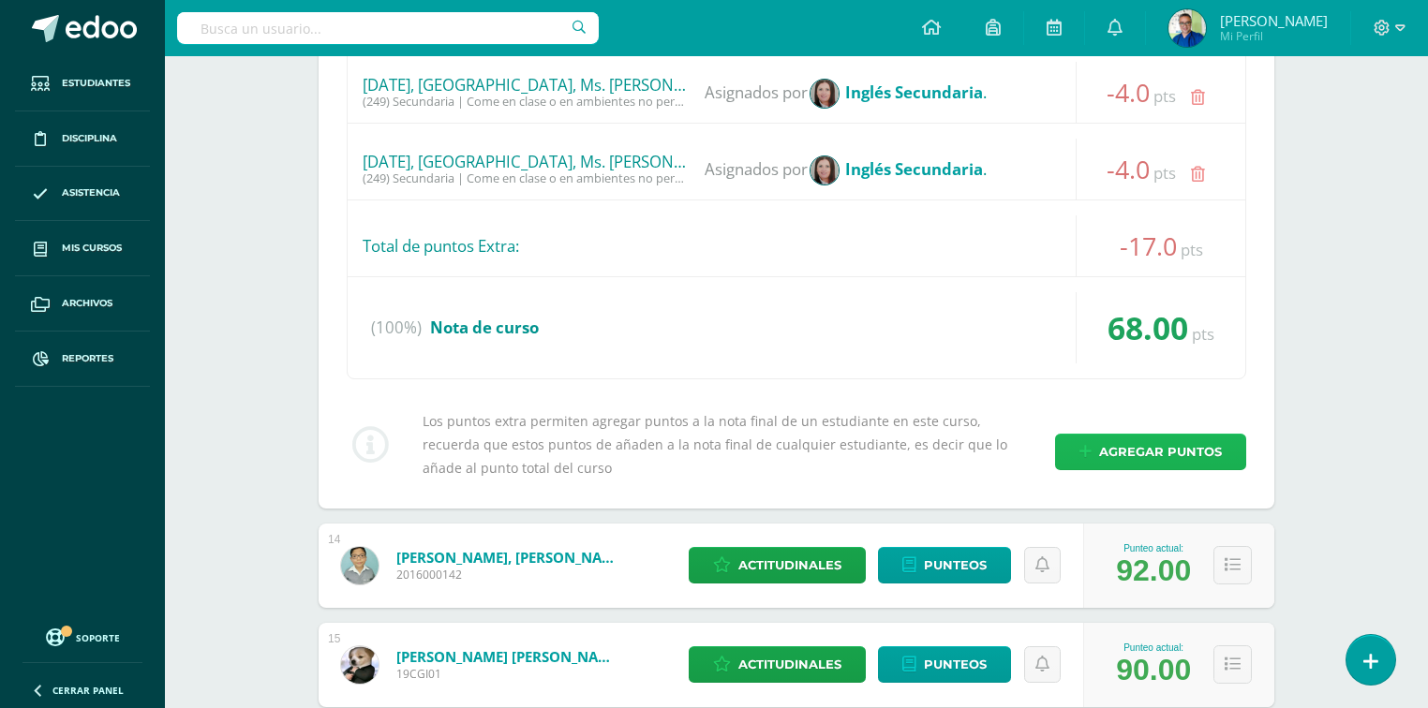
click at [1089, 444] on icon at bounding box center [1085, 452] width 12 height 16
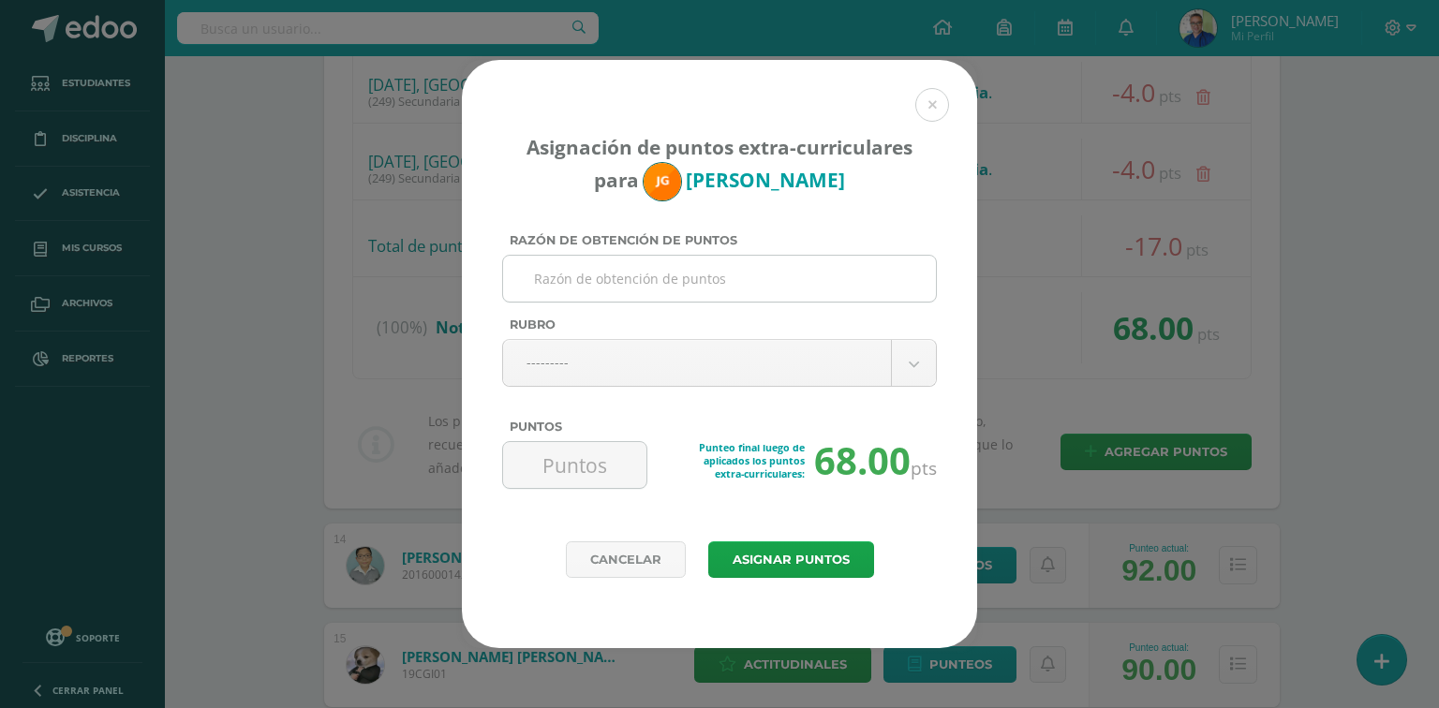
click at [603, 273] on input "Razón de obtención de puntos" at bounding box center [720, 279] width 418 height 46
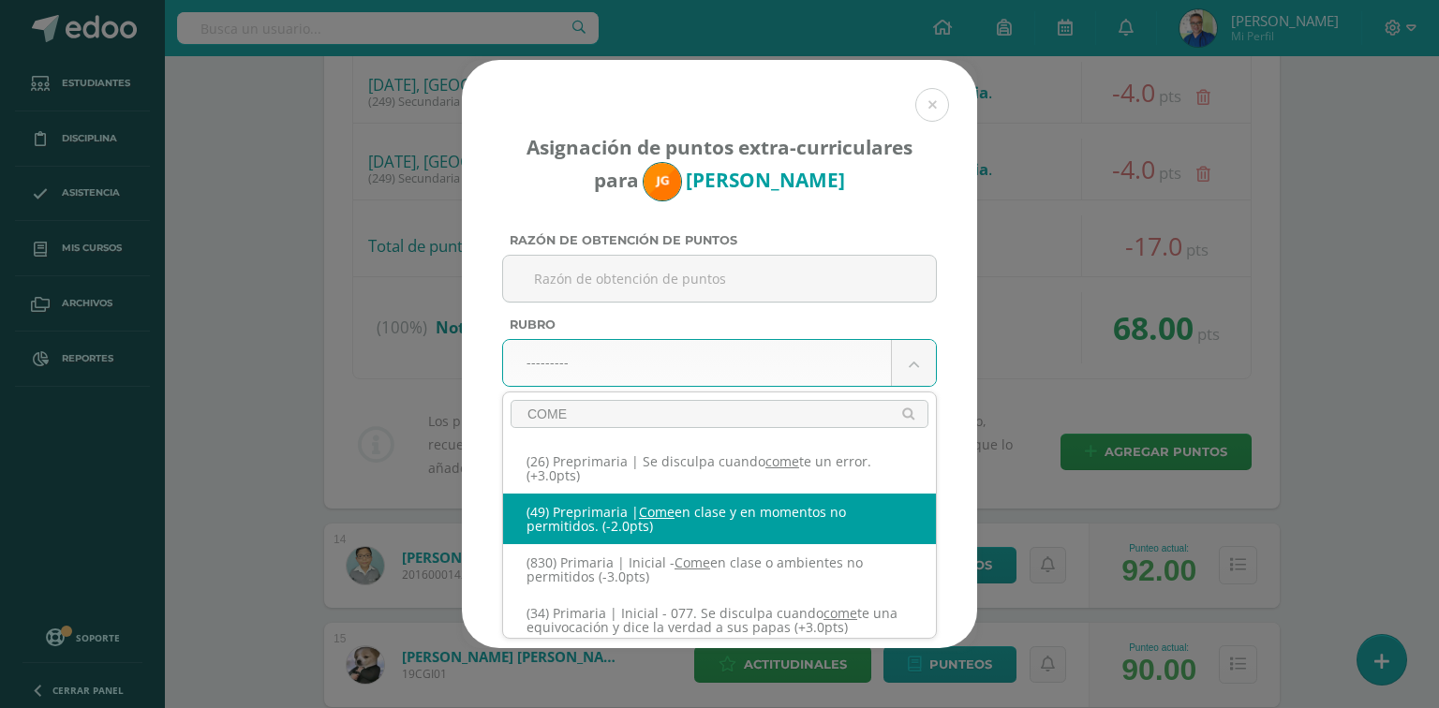
type input "COME"
select select "52"
type input "-2"
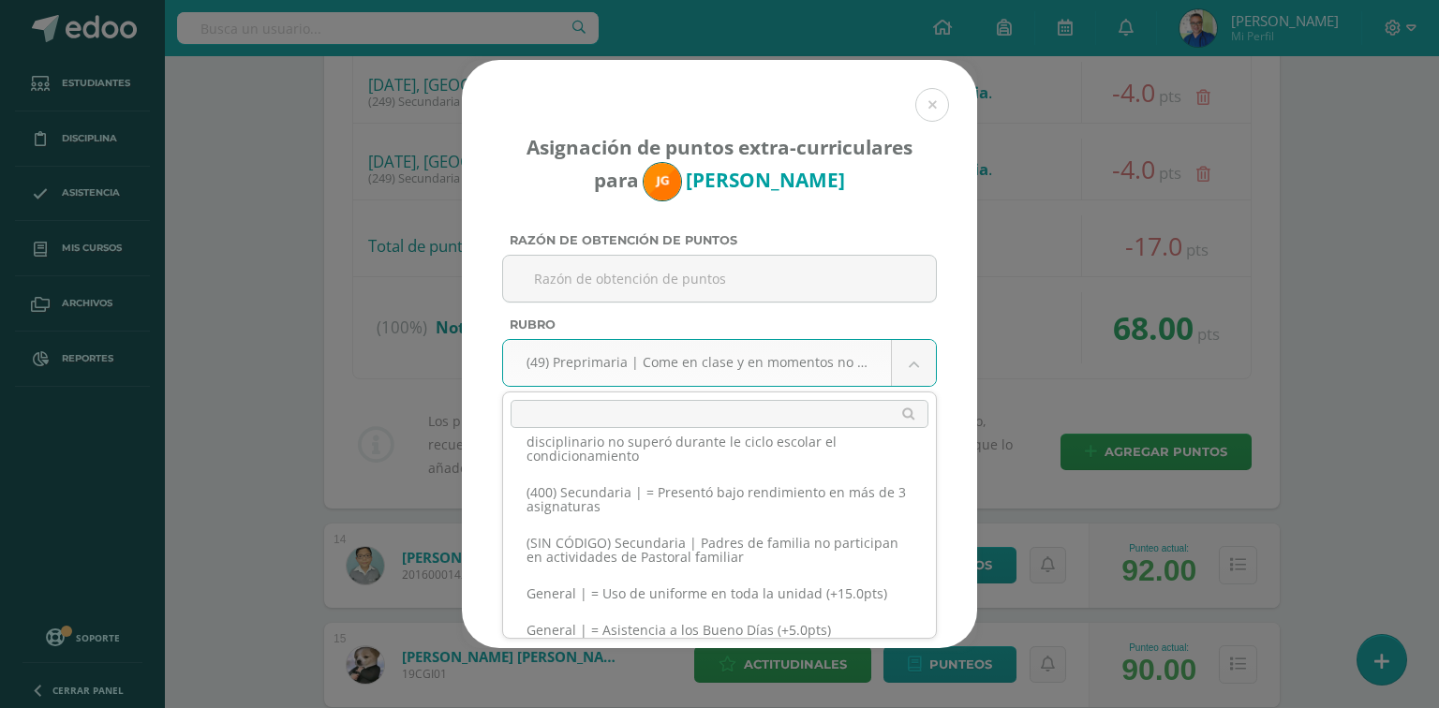
scroll to position [16928, 0]
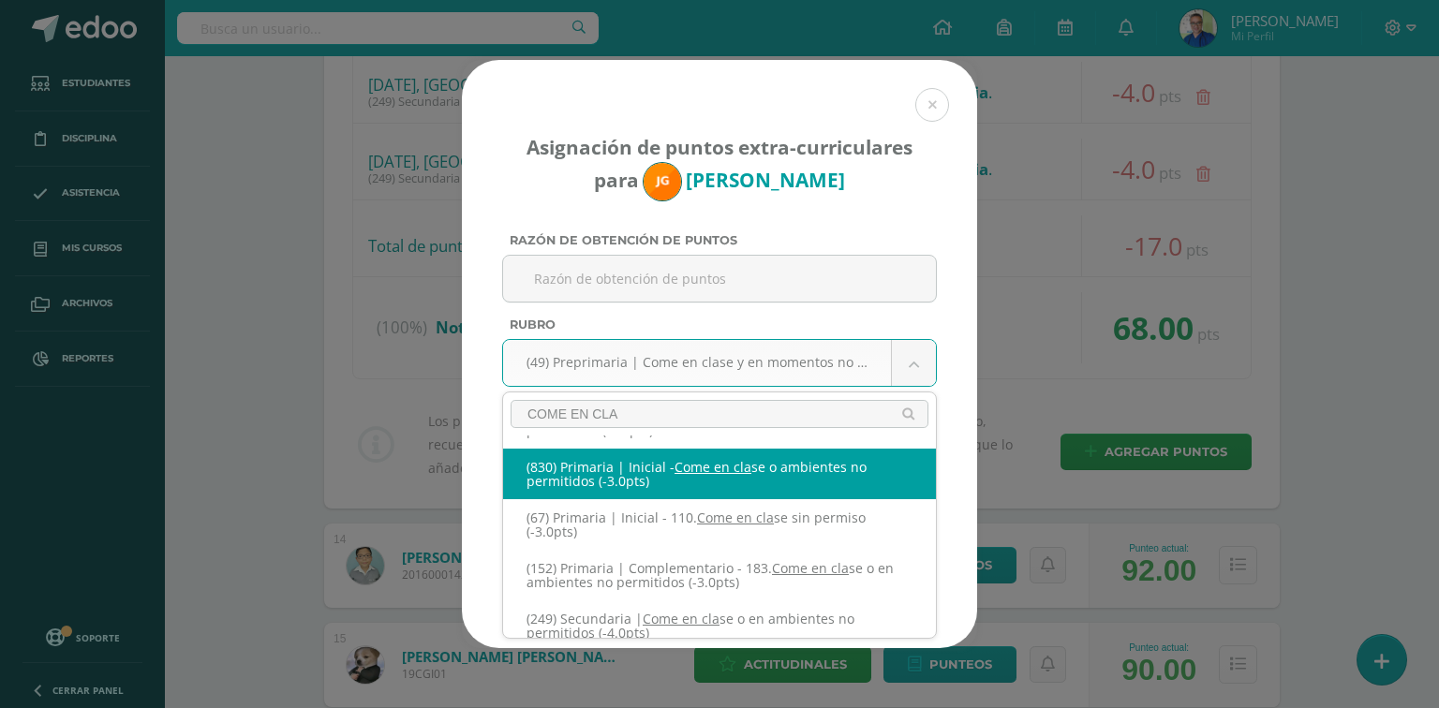
scroll to position [66, 0]
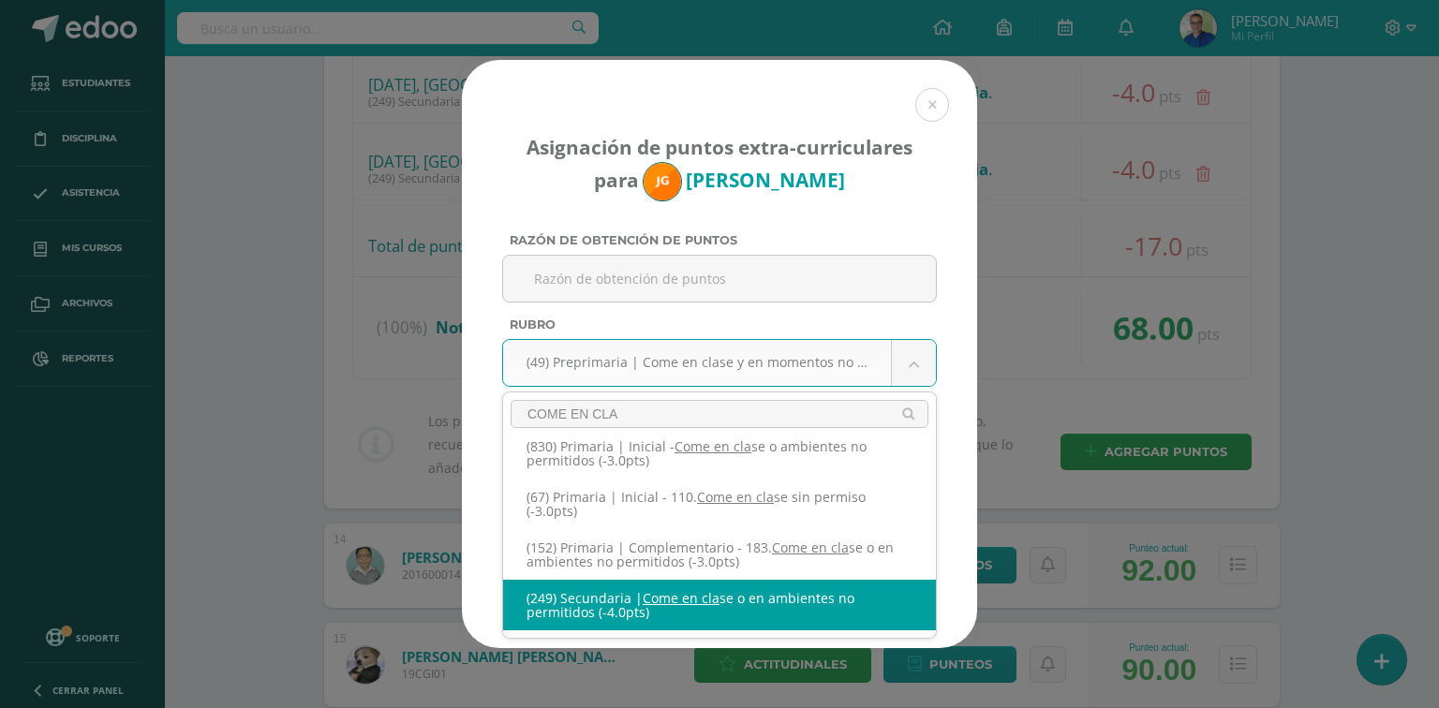
type input "COME EN CLA"
select select "281"
type input "-4"
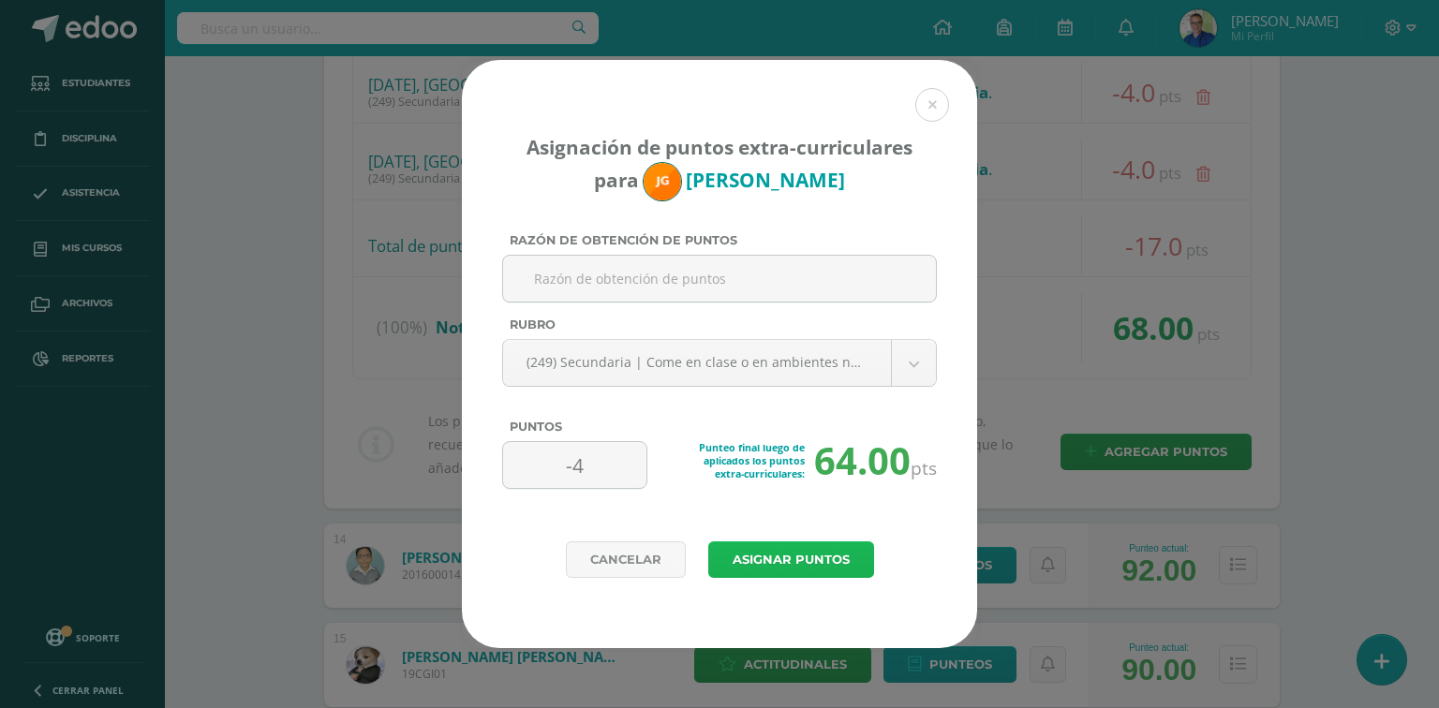
click at [801, 564] on button "Asignar puntos" at bounding box center [791, 559] width 166 height 37
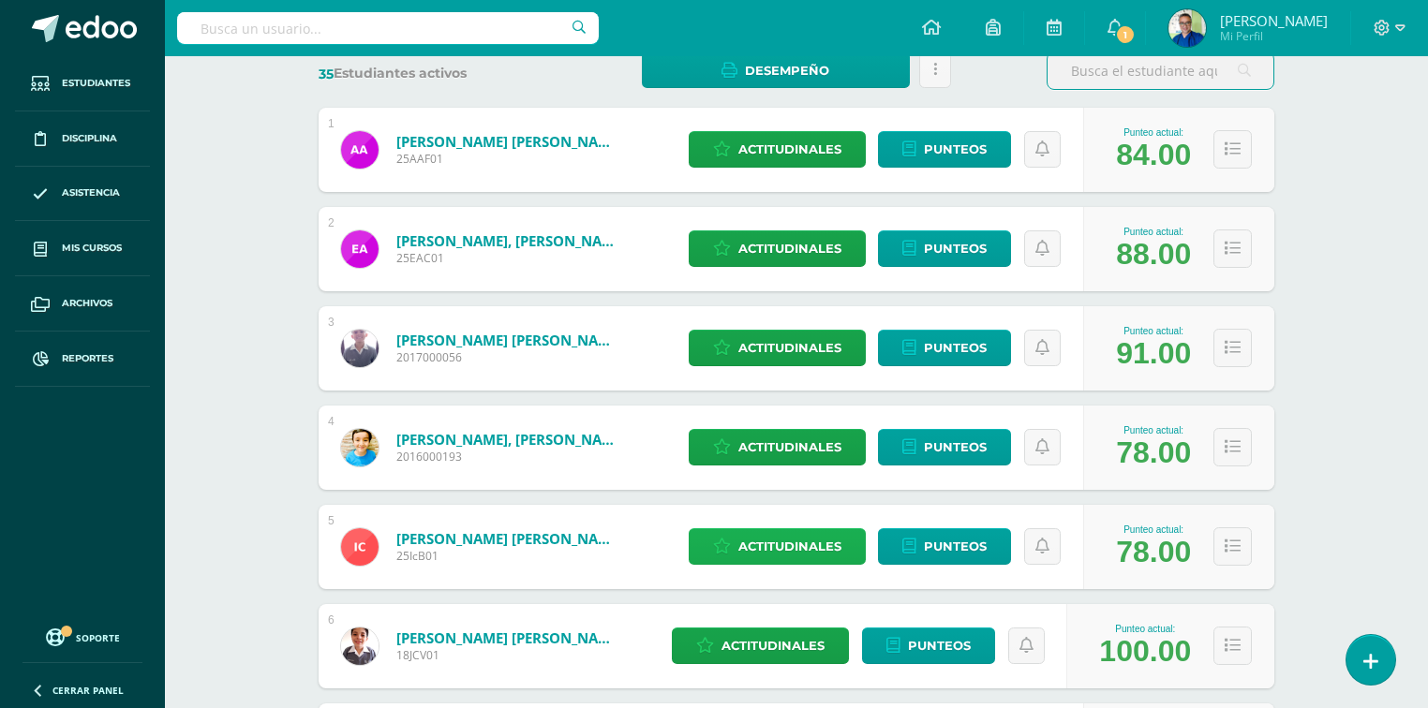
scroll to position [525, 0]
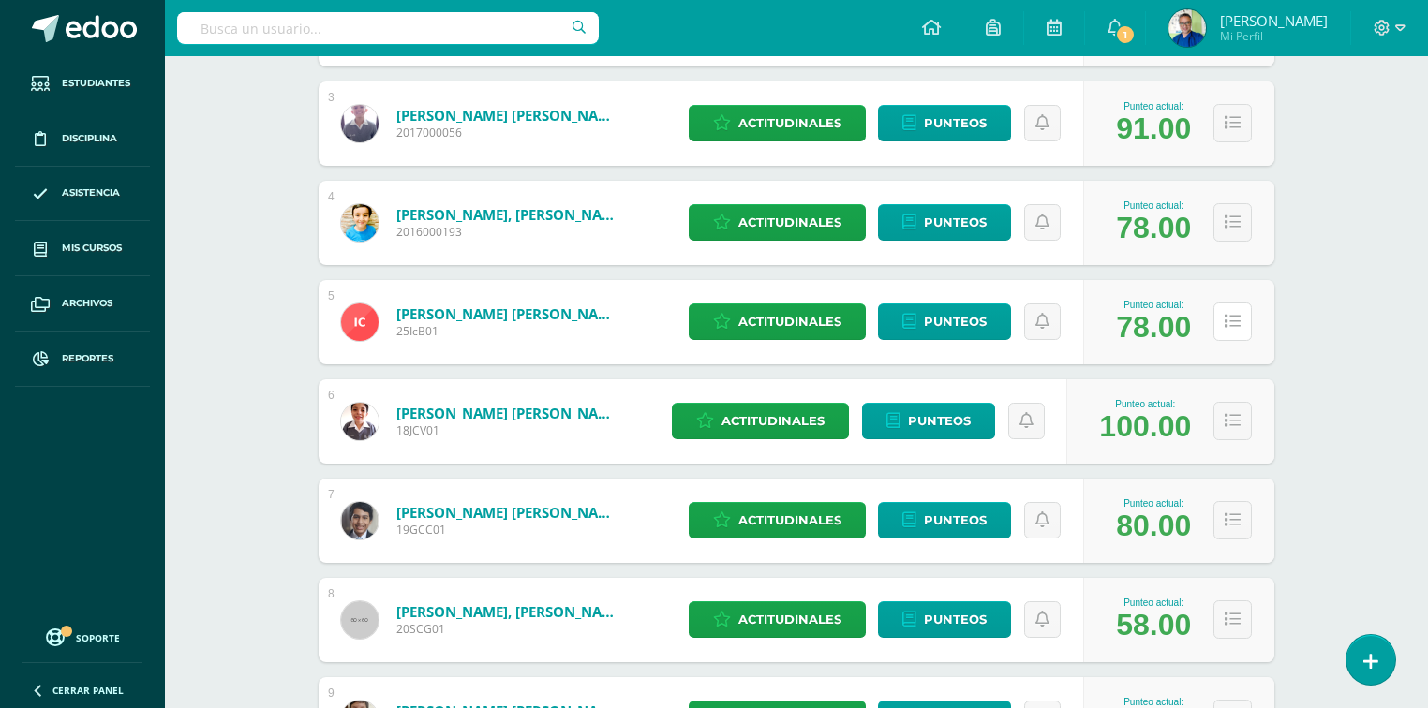
click at [1218, 315] on button at bounding box center [1232, 322] width 38 height 38
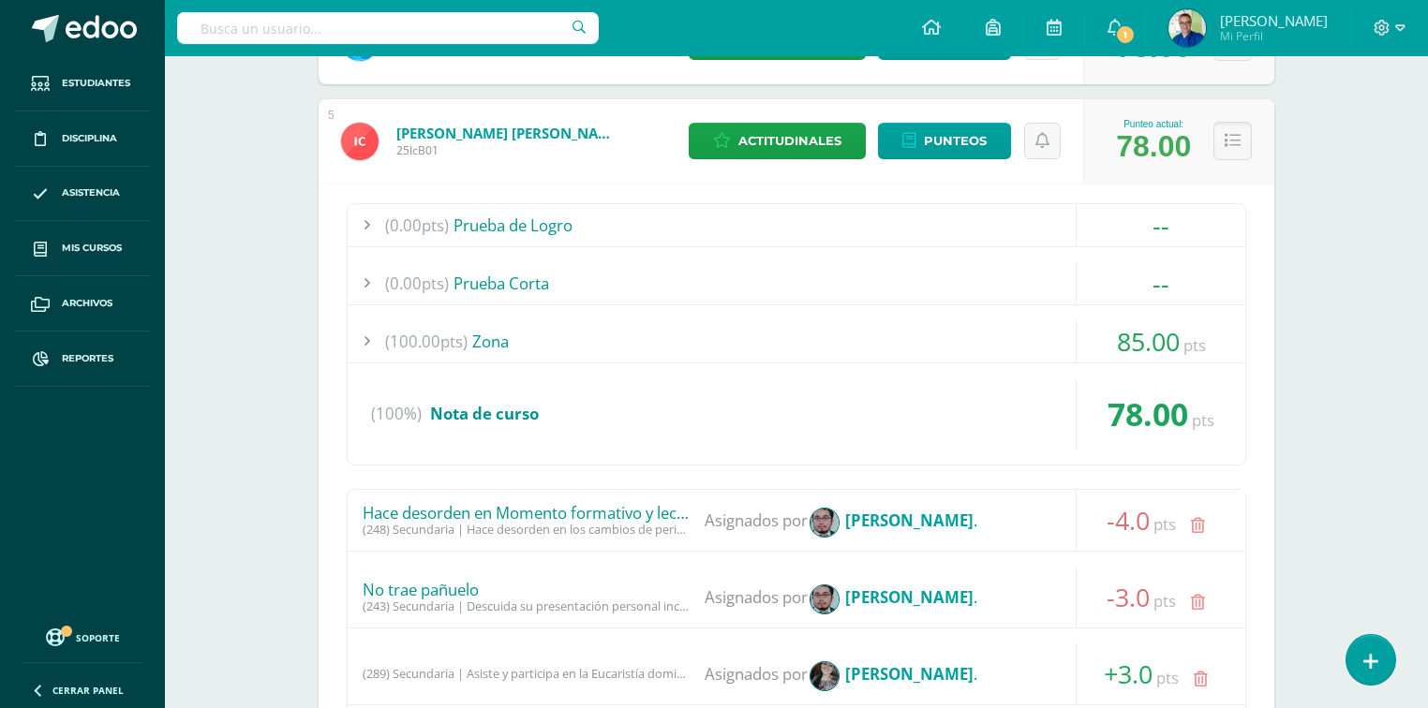
scroll to position [749, 0]
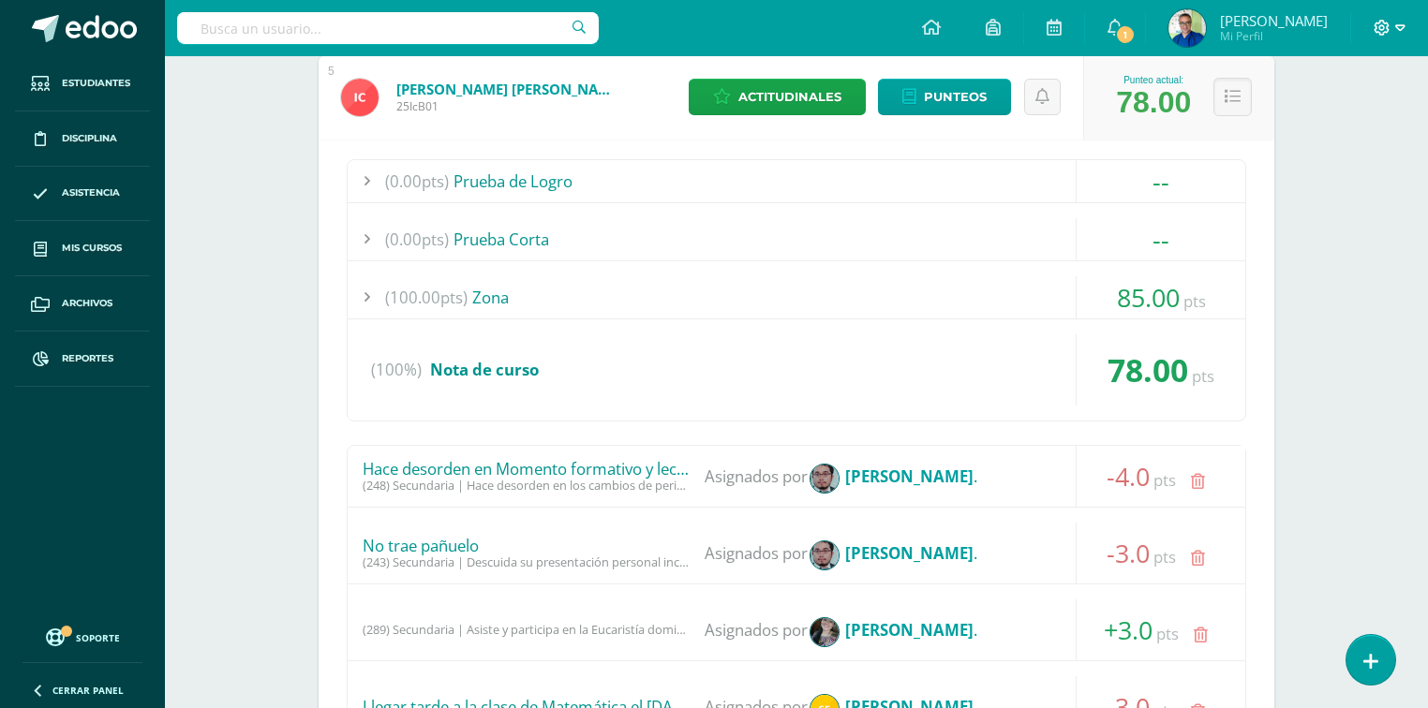
drag, startPoint x: 1385, startPoint y: 26, endPoint x: 1396, endPoint y: 20, distance: 12.2
click at [1386, 26] on icon at bounding box center [1381, 28] width 17 height 17
click at [1332, 131] on span "Cerrar sesión" at bounding box center [1341, 128] width 84 height 18
